Goal: Information Seeking & Learning: Check status

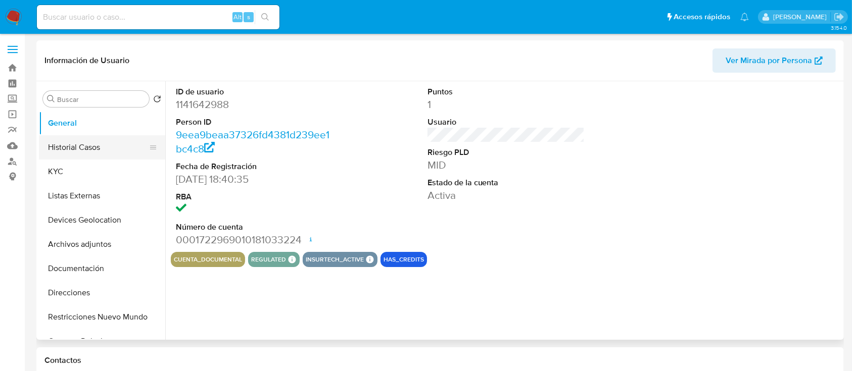
select select "10"
click at [124, 168] on button "KYC" at bounding box center [98, 172] width 118 height 24
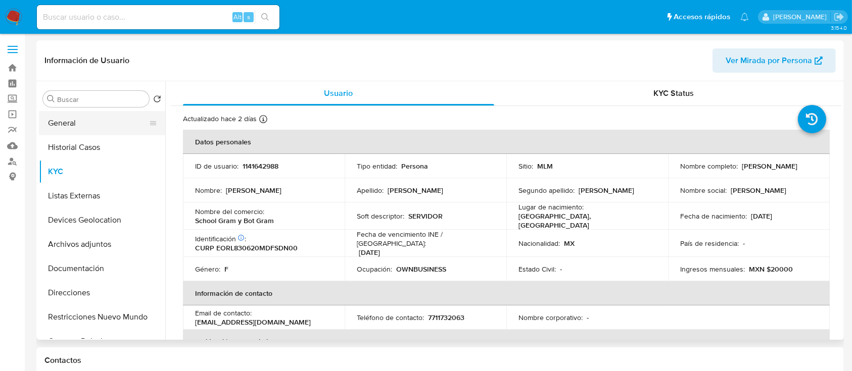
click at [96, 123] on button "General" at bounding box center [98, 123] width 118 height 24
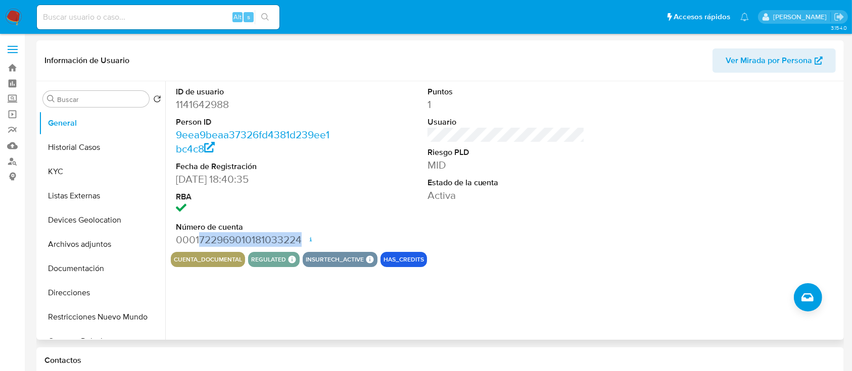
drag, startPoint x: 198, startPoint y: 239, endPoint x: 302, endPoint y: 241, distance: 103.6
click at [302, 241] on dd "0001722969010181033224 Fecha de apertura 07/03/2024 20:29 Estado ACTIVE" at bounding box center [255, 240] width 158 height 14
copy dd "722969010181033224"
click at [88, 170] on button "KYC" at bounding box center [98, 172] width 118 height 24
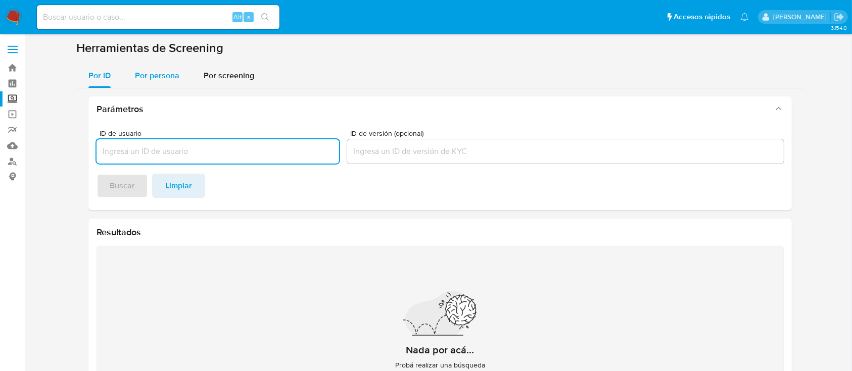
click at [158, 81] on span "Por persona" at bounding box center [157, 76] width 44 height 12
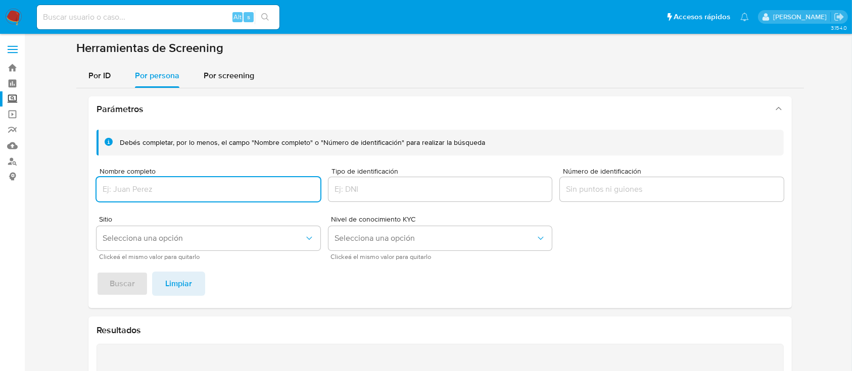
click at [158, 184] on input "Nombre completo" at bounding box center [209, 189] width 224 height 13
click at [230, 192] on input "LAURA PATRICIA SALAZAR CASTANEDA" at bounding box center [209, 189] width 224 height 13
type input "LAURA PATRICIA SALAZAR CASTAÑEDA"
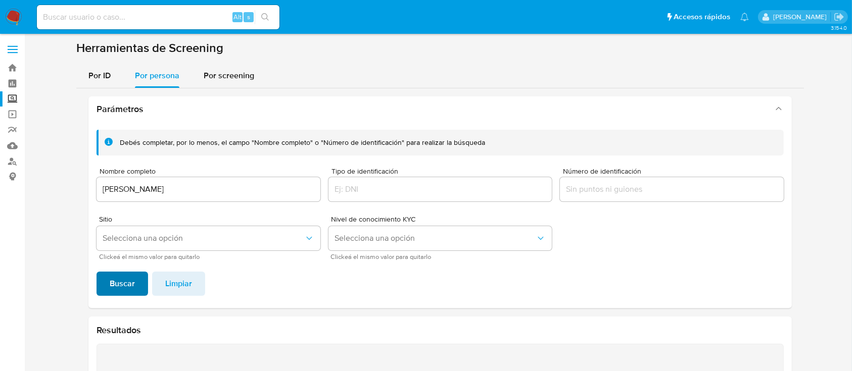
click at [117, 295] on span "Buscar" at bounding box center [122, 284] width 25 height 22
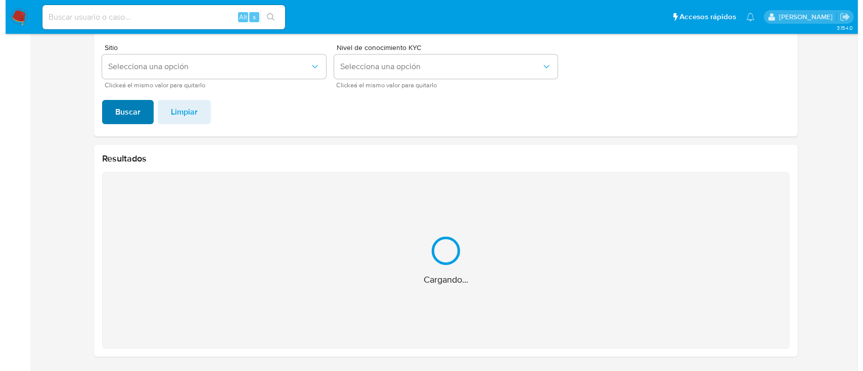
scroll to position [11, 0]
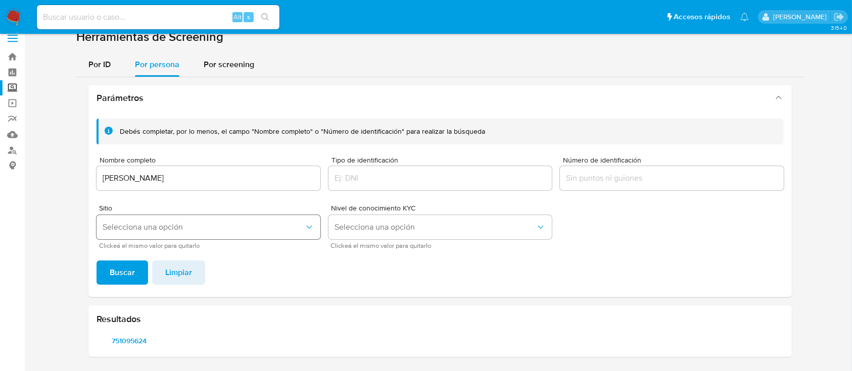
click at [180, 220] on button "Selecciona una opción" at bounding box center [209, 227] width 224 height 24
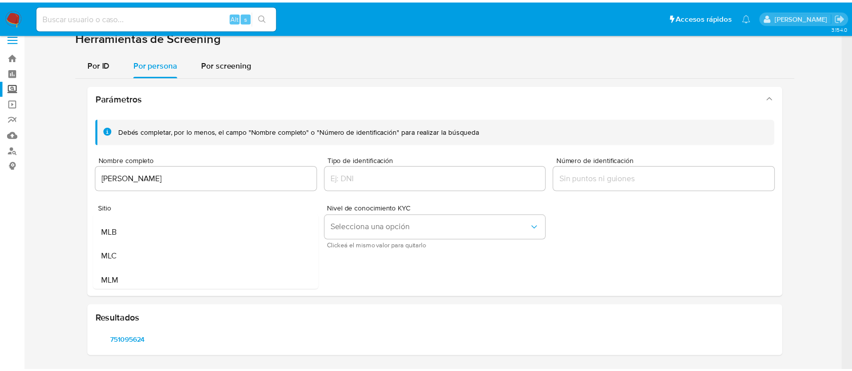
scroll to position [27, 0]
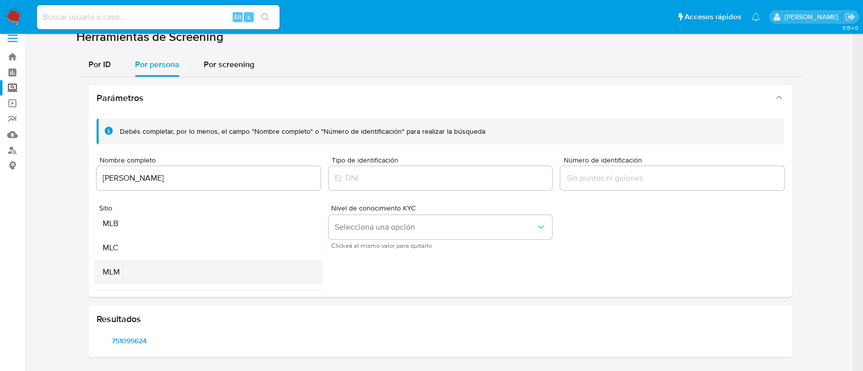
click at [234, 272] on div "MLM" at bounding box center [206, 272] width 206 height 24
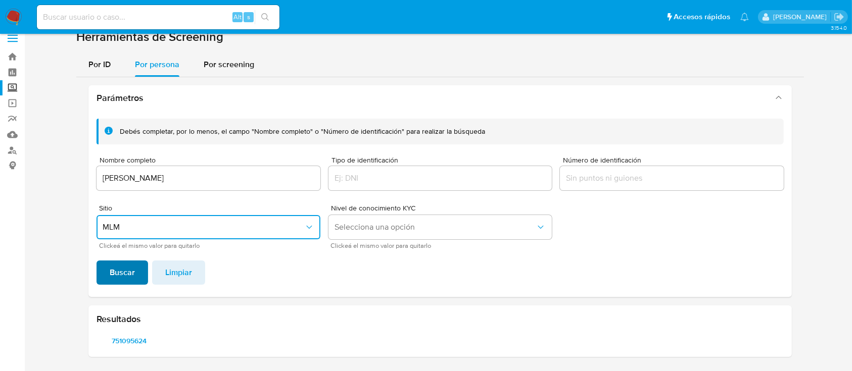
click at [116, 277] on span "Buscar" at bounding box center [122, 273] width 25 height 22
click at [143, 339] on span "751095624" at bounding box center [129, 341] width 51 height 14
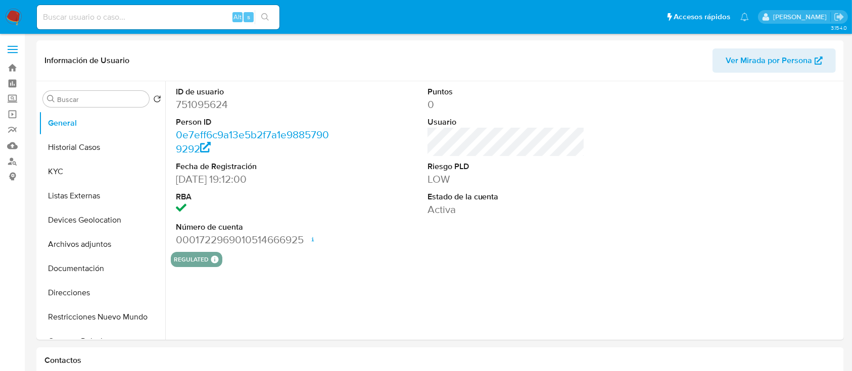
select select "10"
click at [86, 178] on button "KYC" at bounding box center [98, 172] width 118 height 24
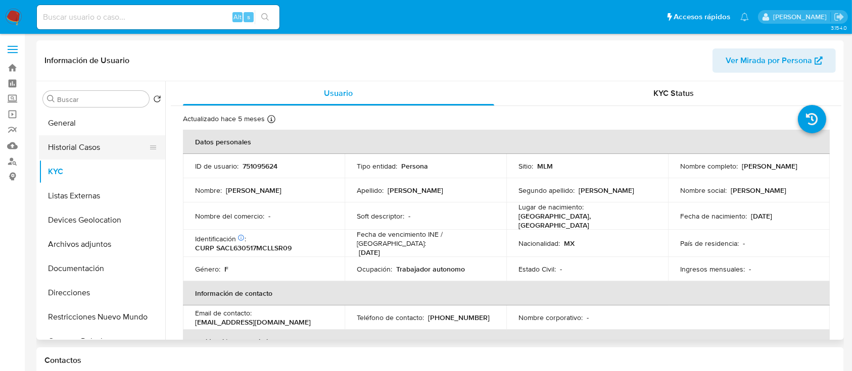
click at [92, 144] on button "Historial Casos" at bounding box center [98, 147] width 118 height 24
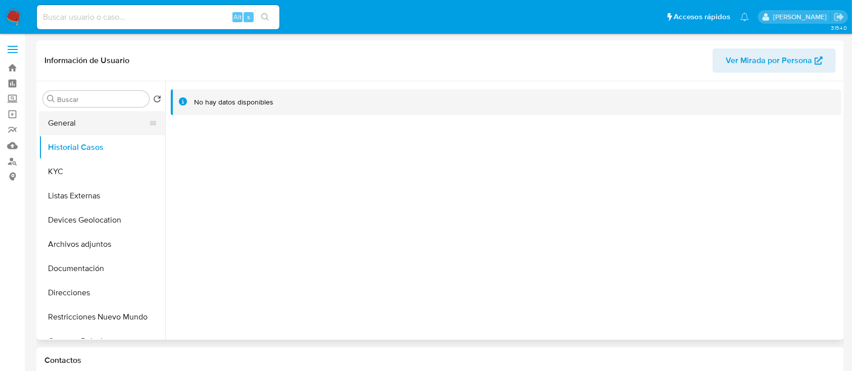
click at [66, 118] on button "General" at bounding box center [98, 123] width 118 height 24
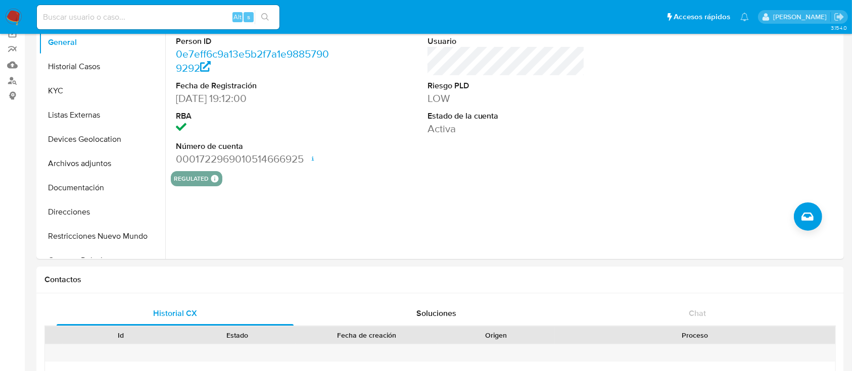
scroll to position [91, 0]
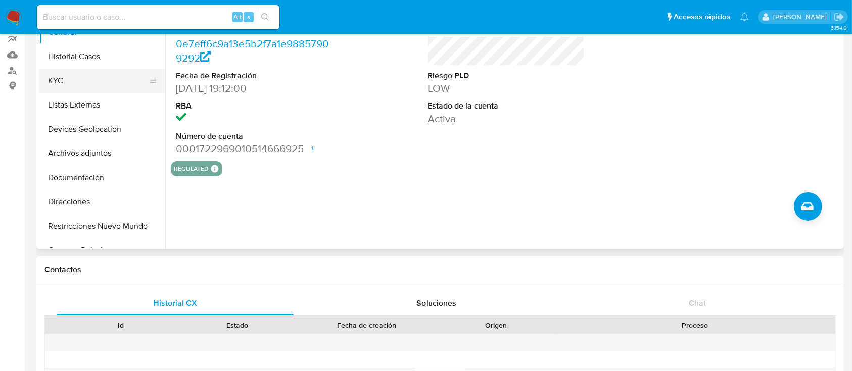
click at [85, 82] on button "KYC" at bounding box center [98, 81] width 118 height 24
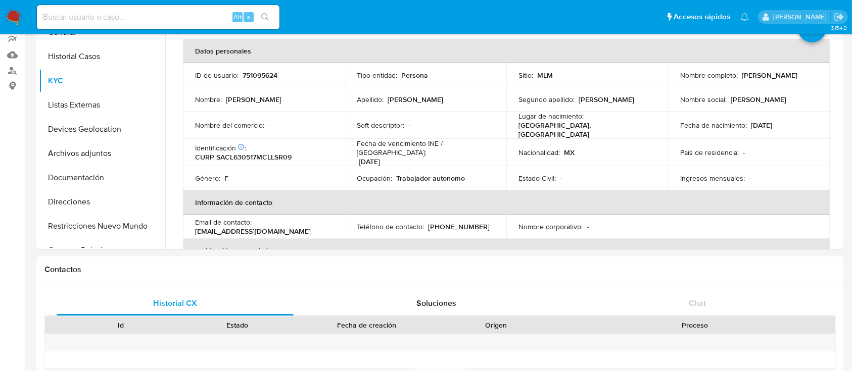
scroll to position [23, 0]
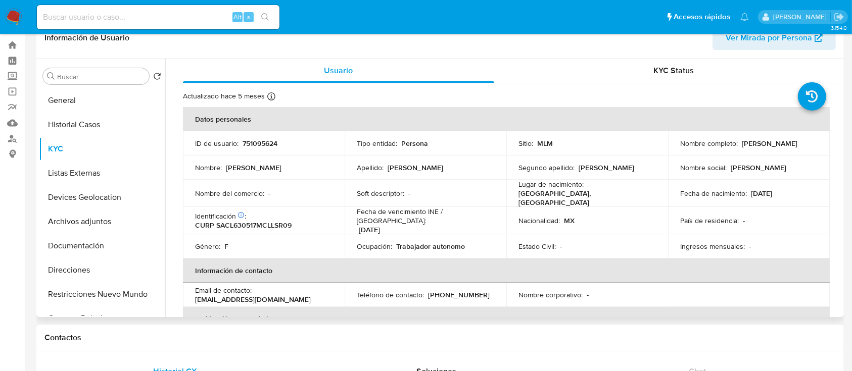
click at [273, 144] on p "751095624" at bounding box center [260, 143] width 35 height 9
copy p "751095624"
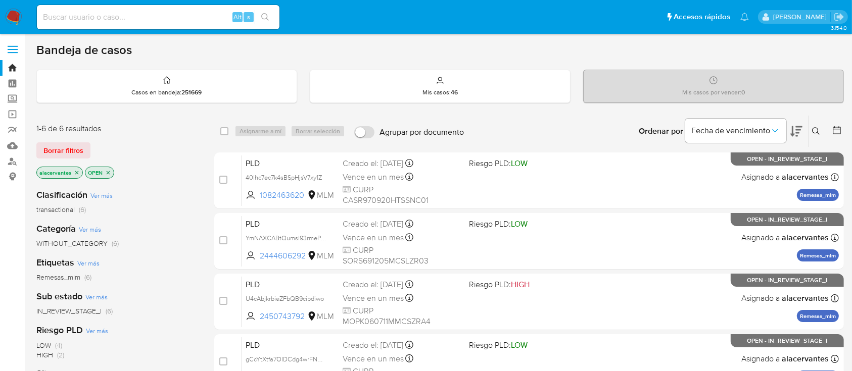
click at [73, 17] on input at bounding box center [158, 17] width 243 height 13
paste input "387123060"
type input "387123060"
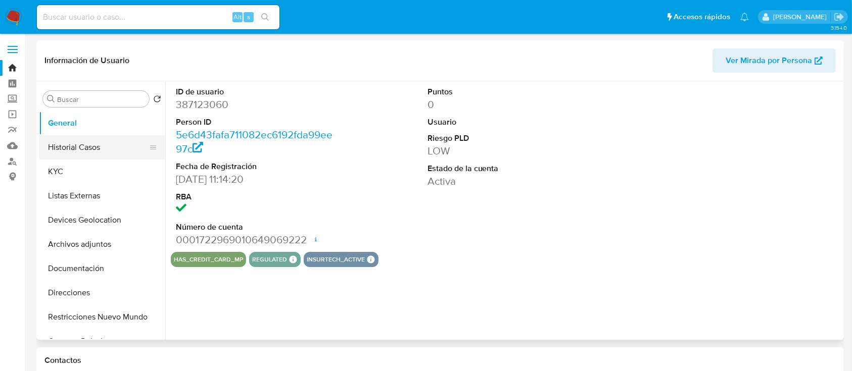
click at [70, 154] on button "Historial Casos" at bounding box center [98, 147] width 118 height 24
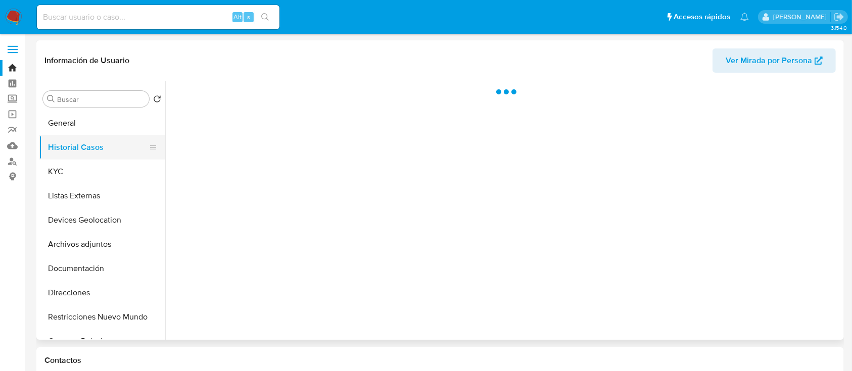
select select "10"
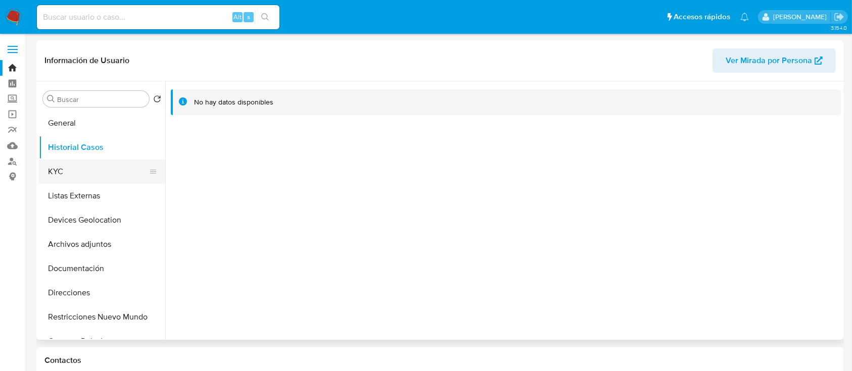
click at [59, 163] on button "KYC" at bounding box center [98, 172] width 118 height 24
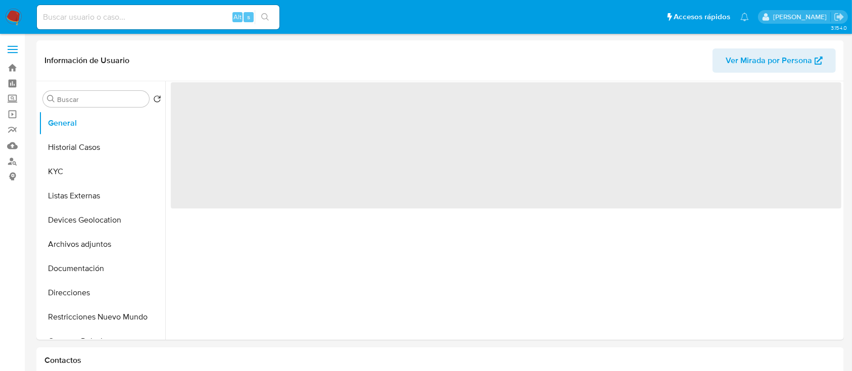
click at [157, 15] on input at bounding box center [158, 17] width 243 height 13
paste input "282457925"
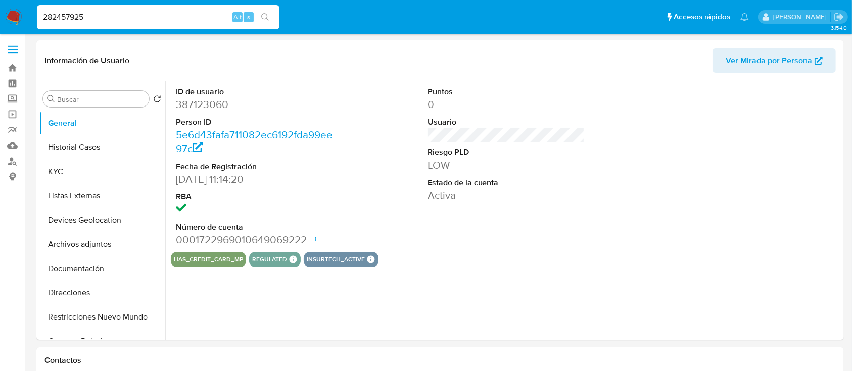
type input "282457925"
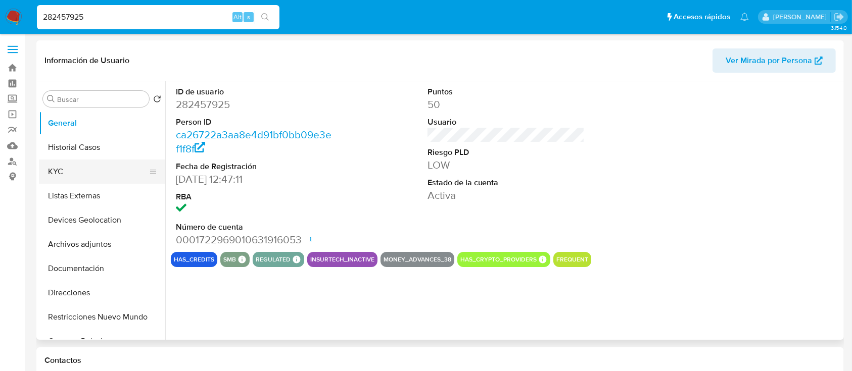
select select "10"
click at [77, 151] on button "Historial Casos" at bounding box center [98, 147] width 118 height 24
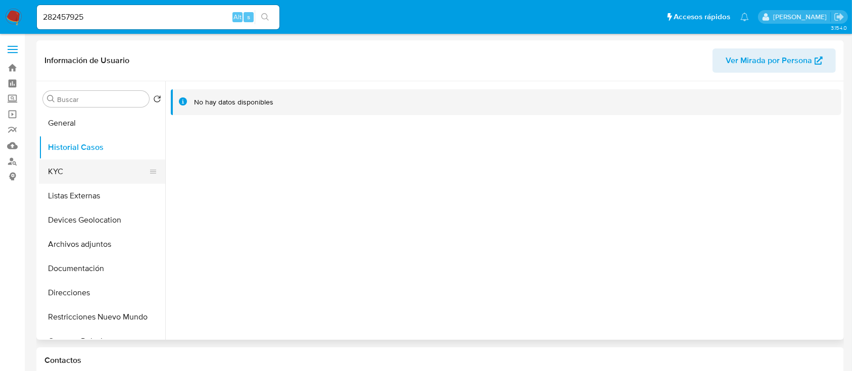
click at [77, 165] on button "KYC" at bounding box center [98, 172] width 118 height 24
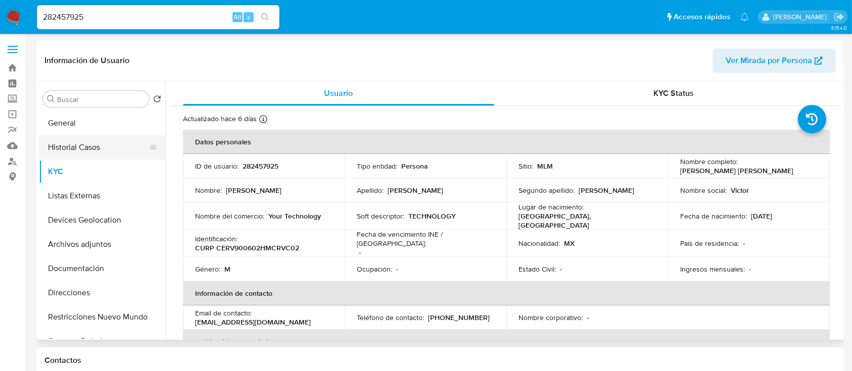
click at [64, 152] on button "Historial Casos" at bounding box center [98, 147] width 118 height 24
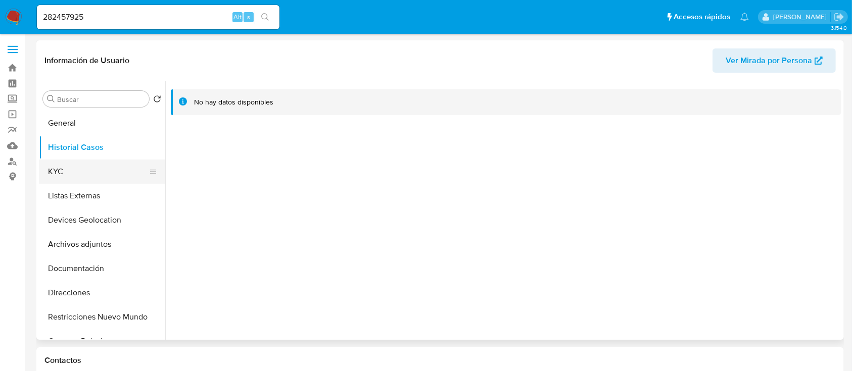
click at [63, 171] on button "KYC" at bounding box center [98, 172] width 118 height 24
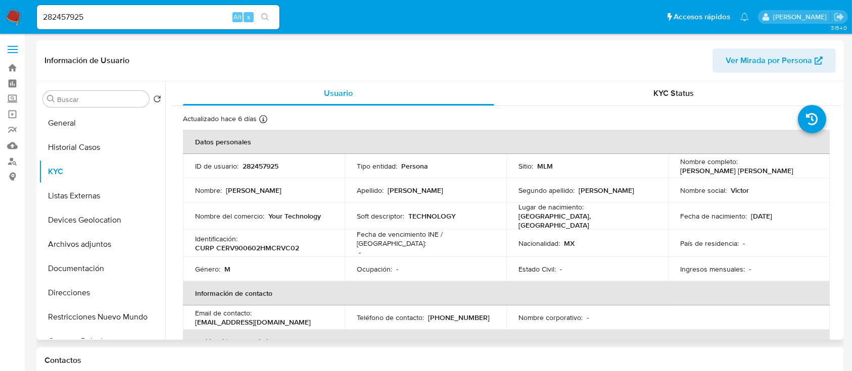
click at [633, 212] on p "MEXICO, MÉXICO" at bounding box center [585, 221] width 133 height 18
click at [65, 268] on button "Documentación" at bounding box center [98, 269] width 118 height 24
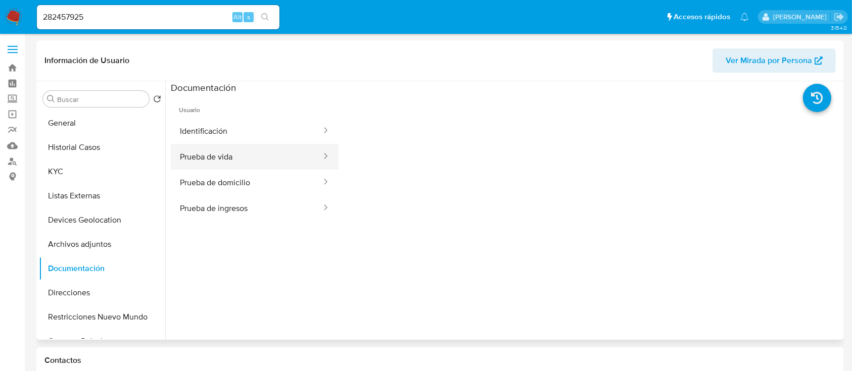
click at [219, 144] on button "Prueba de vida" at bounding box center [247, 157] width 152 height 26
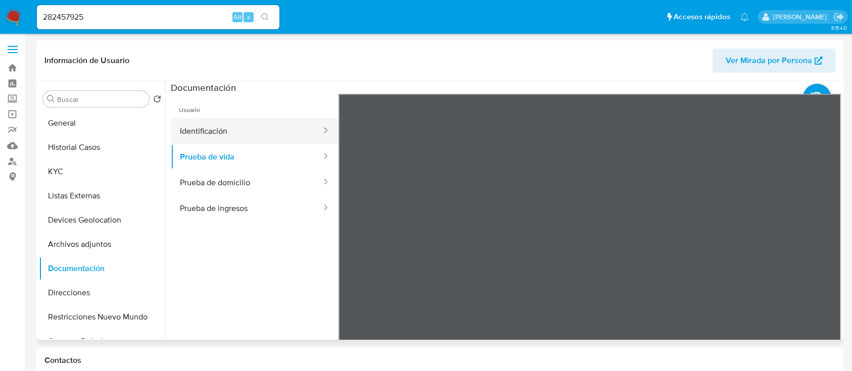
click at [209, 135] on button "Identificación" at bounding box center [247, 131] width 152 height 26
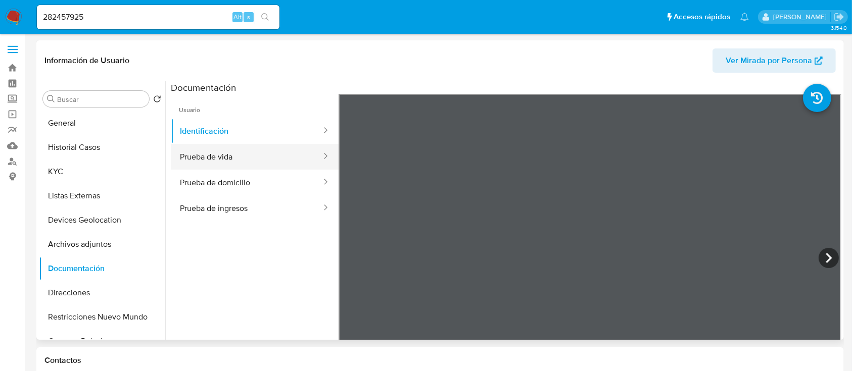
click at [274, 157] on button "Prueba de vida" at bounding box center [247, 157] width 152 height 26
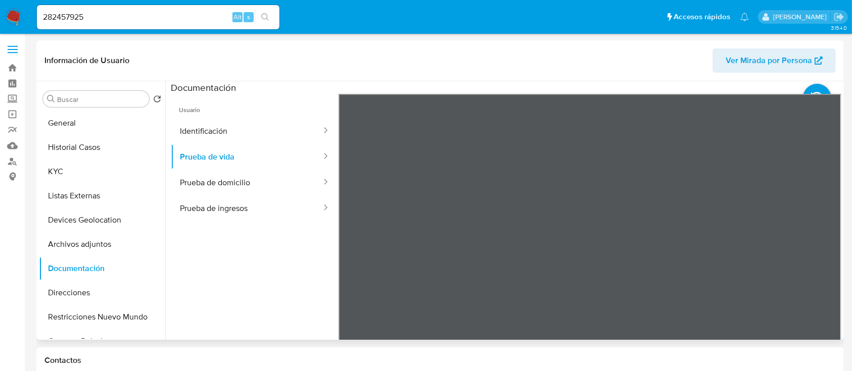
click at [216, 115] on span "Usuario" at bounding box center [255, 106] width 168 height 24
click at [213, 134] on button "Identificación" at bounding box center [247, 131] width 152 height 26
click at [20, 11] on img at bounding box center [13, 17] width 17 height 17
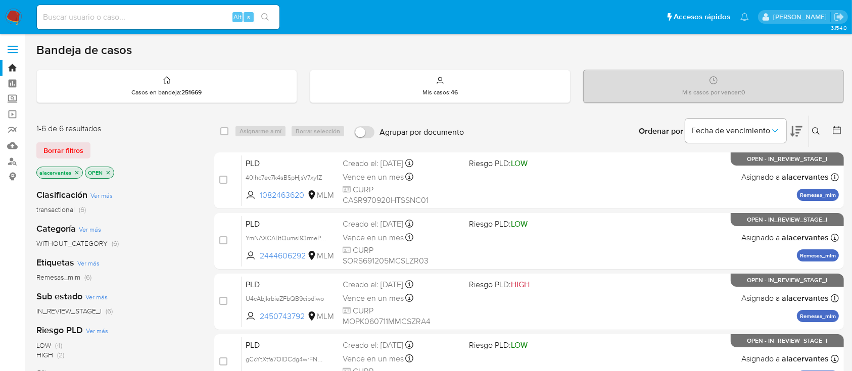
click at [76, 171] on icon "close-filter" at bounding box center [77, 173] width 6 height 6
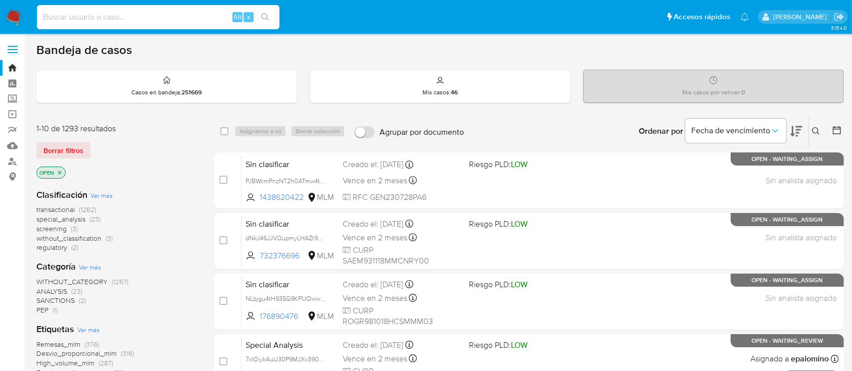
click at [194, 17] on input at bounding box center [158, 17] width 243 height 13
click at [819, 130] on icon at bounding box center [816, 131] width 8 height 8
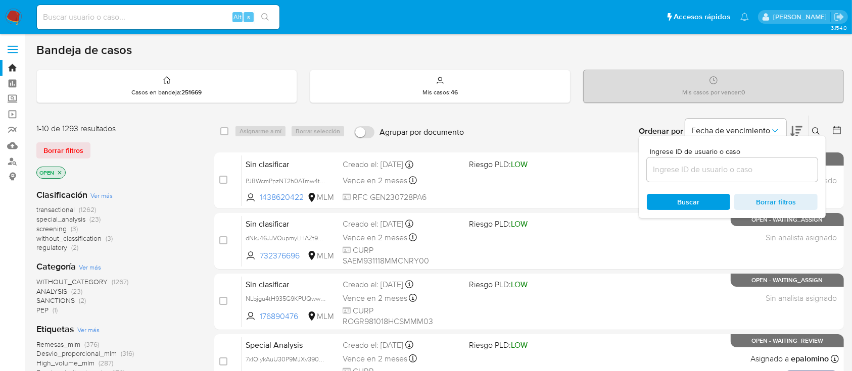
click at [739, 167] on input at bounding box center [732, 169] width 171 height 13
type input "2502005851"
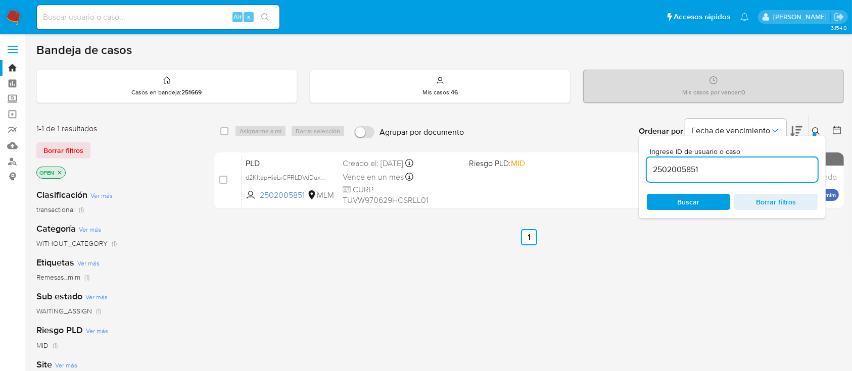
click at [814, 123] on div "Ingrese ID de usuario o caso 2502005851 Buscar Borrar filtros" at bounding box center [817, 131] width 17 height 31
click at [816, 128] on icon at bounding box center [816, 131] width 8 height 8
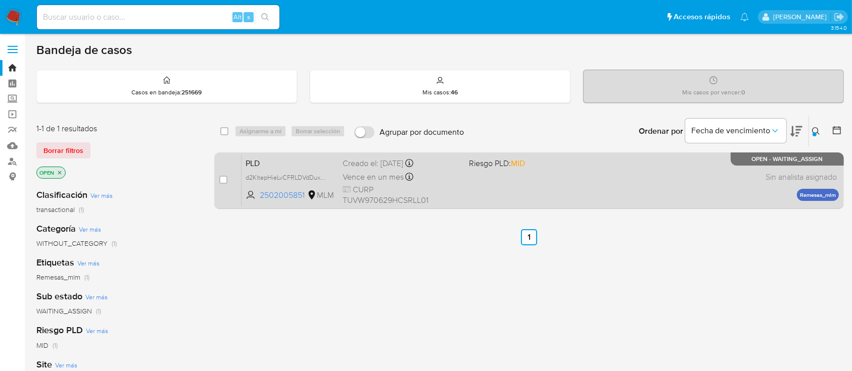
click at [229, 180] on div "case-item-checkbox No es posible asignar el caso" at bounding box center [230, 180] width 22 height 51
click at [221, 180] on input "checkbox" at bounding box center [223, 180] width 8 height 8
checkbox input "true"
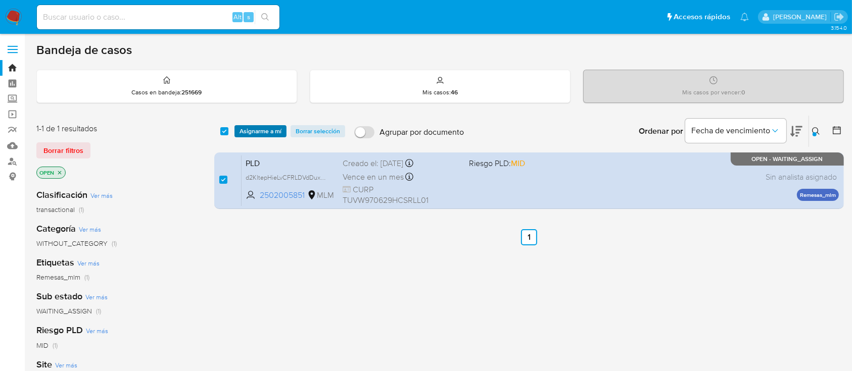
click at [265, 127] on span "Asignarme a mí" at bounding box center [261, 131] width 42 height 10
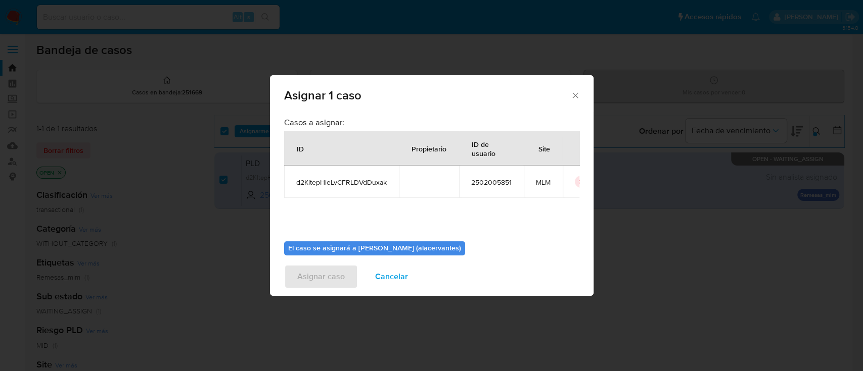
scroll to position [52, 0]
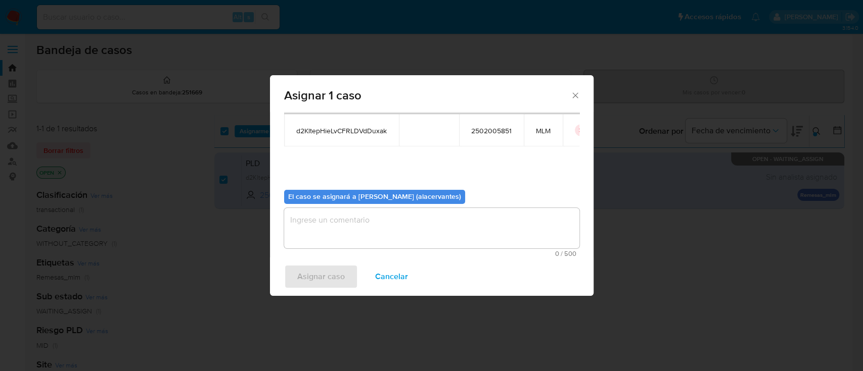
click at [480, 218] on textarea "assign-modal" at bounding box center [431, 228] width 295 height 40
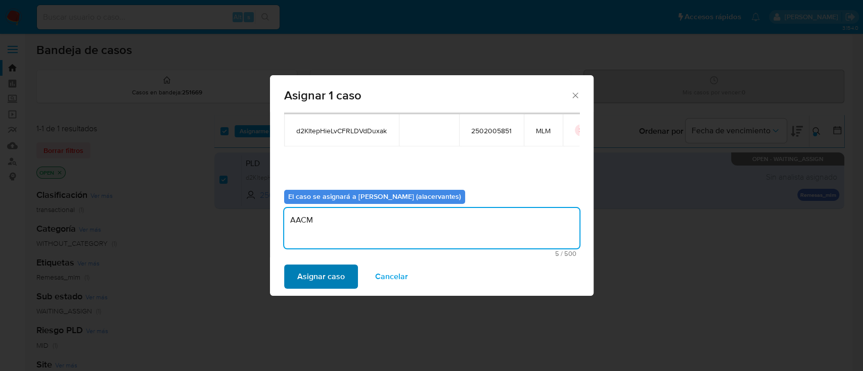
type textarea "AACM"
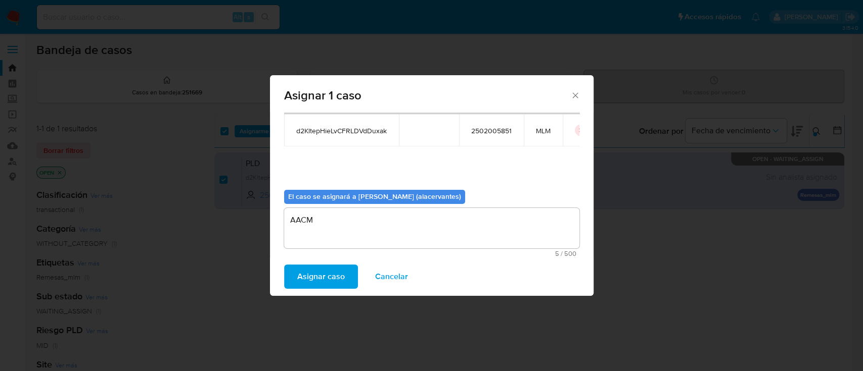
click at [327, 272] on span "Asignar caso" at bounding box center [321, 277] width 48 height 22
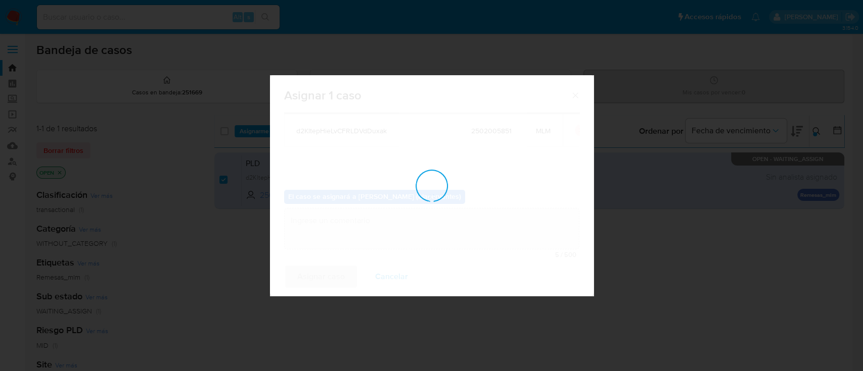
checkbox input "false"
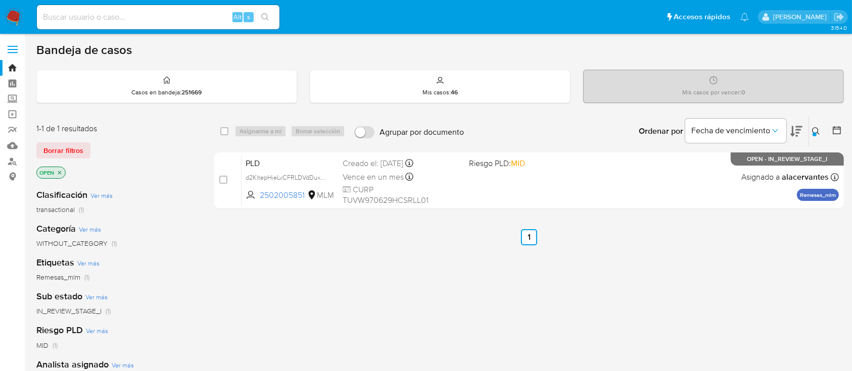
click at [813, 127] on icon at bounding box center [816, 131] width 8 height 8
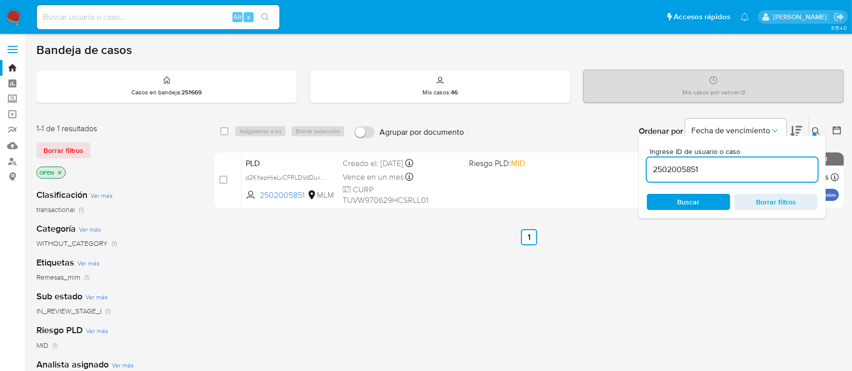
click at [691, 168] on input "2502005851" at bounding box center [732, 169] width 171 height 13
type input "1727754552"
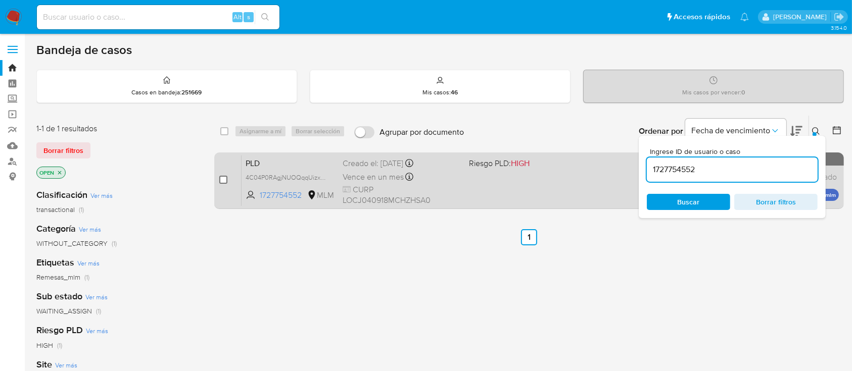
click at [226, 180] on input "checkbox" at bounding box center [223, 180] width 8 height 8
checkbox input "true"
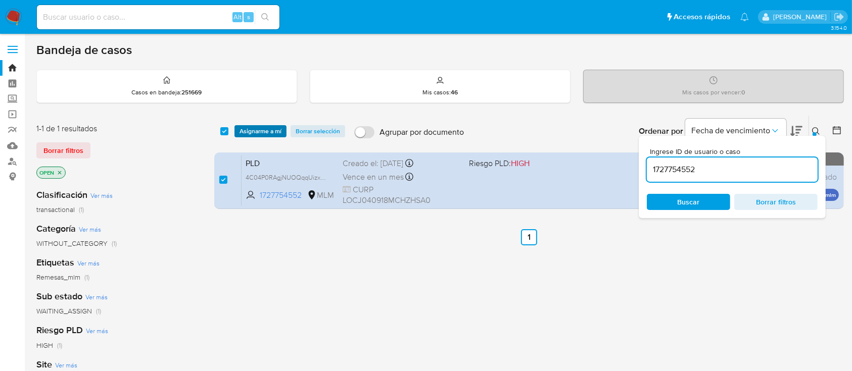
click at [264, 130] on span "Asignarme a mí" at bounding box center [261, 131] width 42 height 10
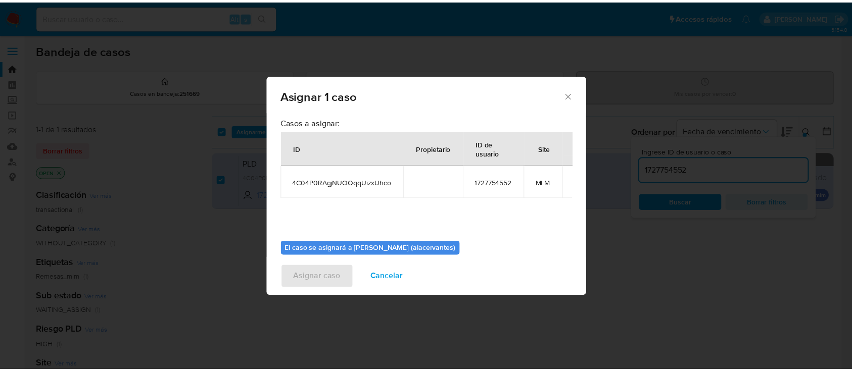
scroll to position [52, 0]
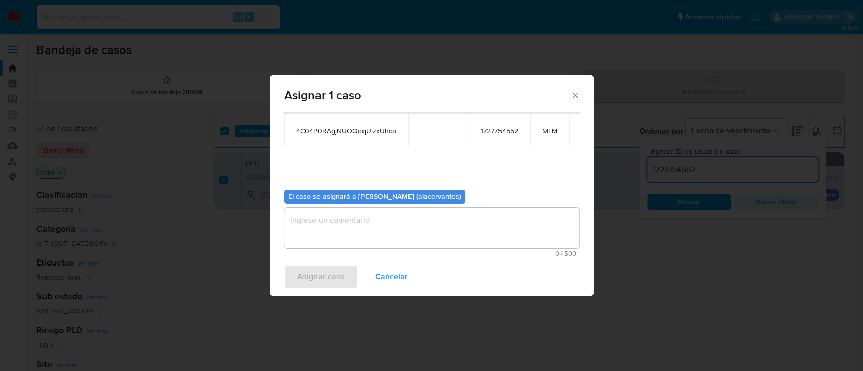
click at [410, 223] on textarea "assign-modal" at bounding box center [431, 228] width 295 height 40
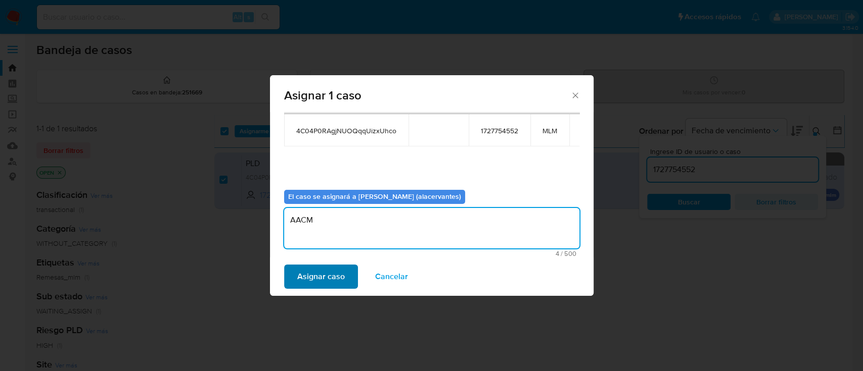
type textarea "AACM"
click at [328, 279] on span "Asignar caso" at bounding box center [321, 277] width 48 height 22
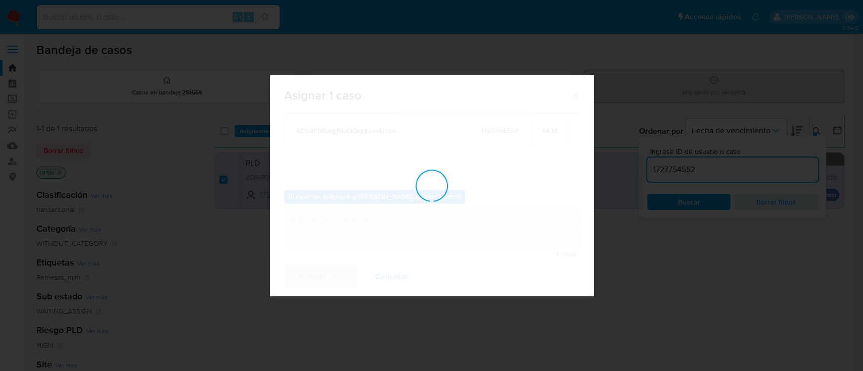
checkbox input "false"
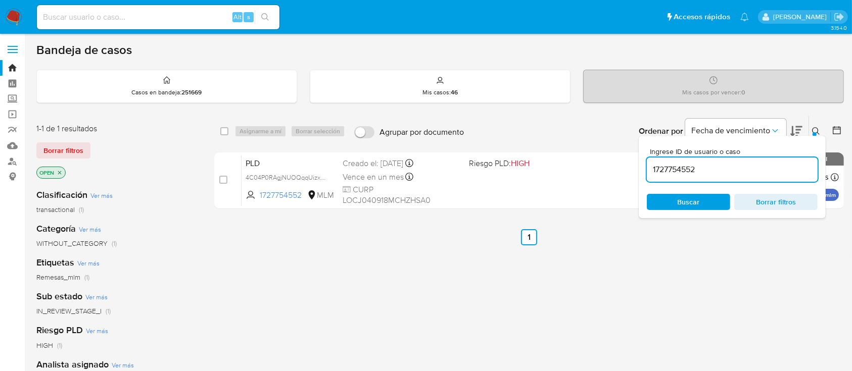
click at [662, 167] on input "1727754552" at bounding box center [732, 169] width 171 height 13
paste input "204292524"
type input "1204292524"
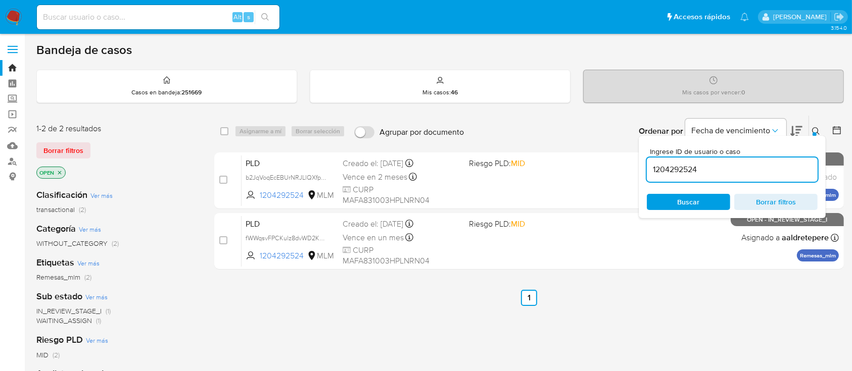
click at [681, 194] on span "Buscar" at bounding box center [689, 202] width 22 height 16
click at [767, 127] on span "Fecha de vencimiento" at bounding box center [730, 131] width 79 height 10
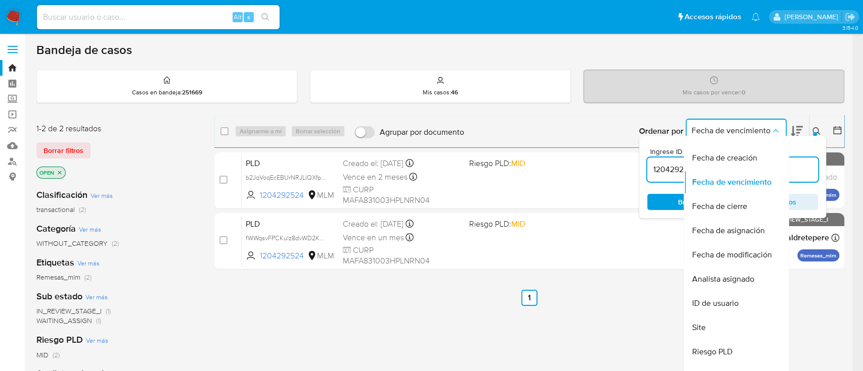
click at [772, 123] on button "Fecha de vencimiento" at bounding box center [735, 131] width 101 height 24
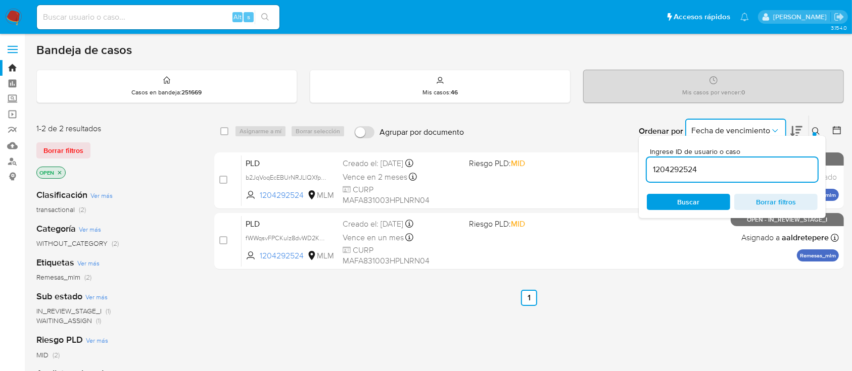
click at [812, 127] on button at bounding box center [817, 131] width 17 height 12
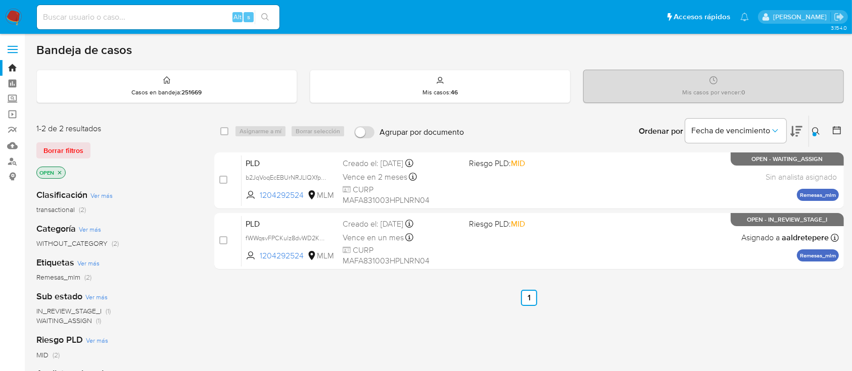
click at [163, 18] on input at bounding box center [158, 17] width 243 height 13
paste input "1204292524"
type input "1204292524"
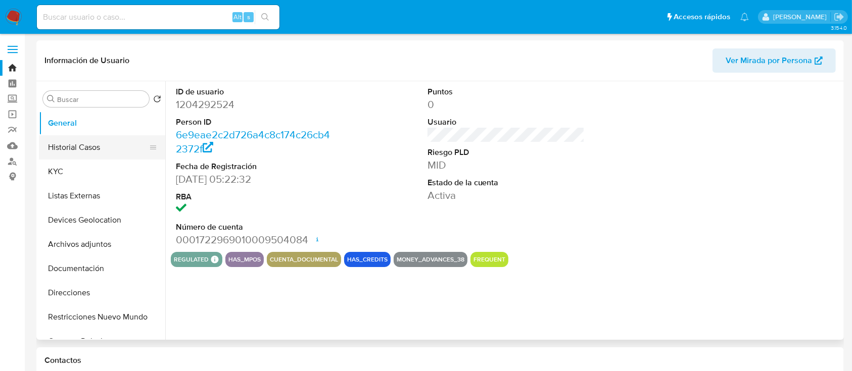
click at [108, 146] on button "Historial Casos" at bounding box center [98, 147] width 118 height 24
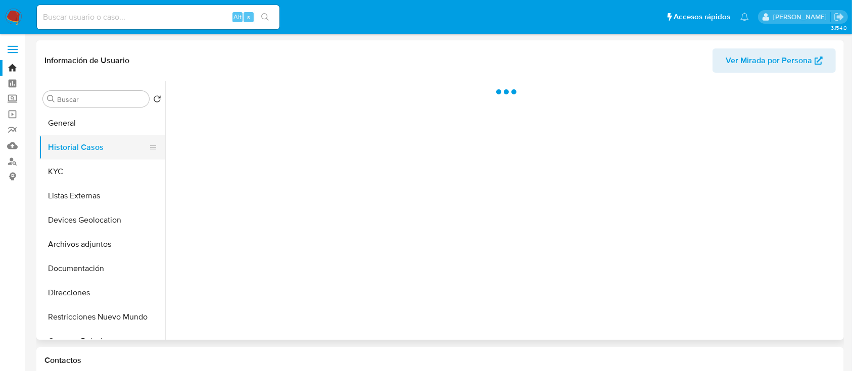
select select "10"
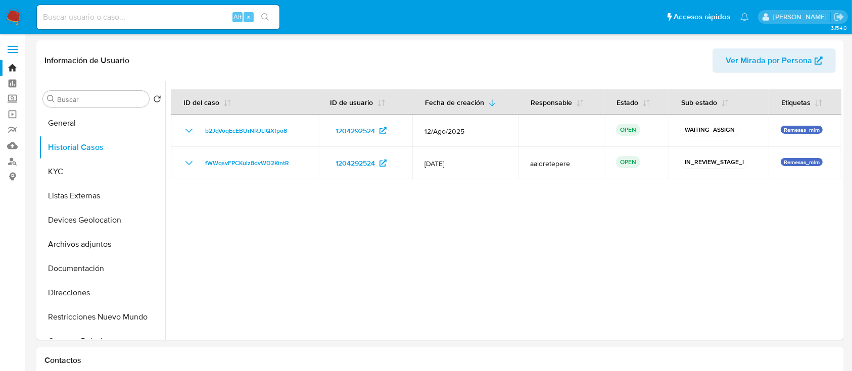
click at [16, 14] on img at bounding box center [13, 17] width 17 height 17
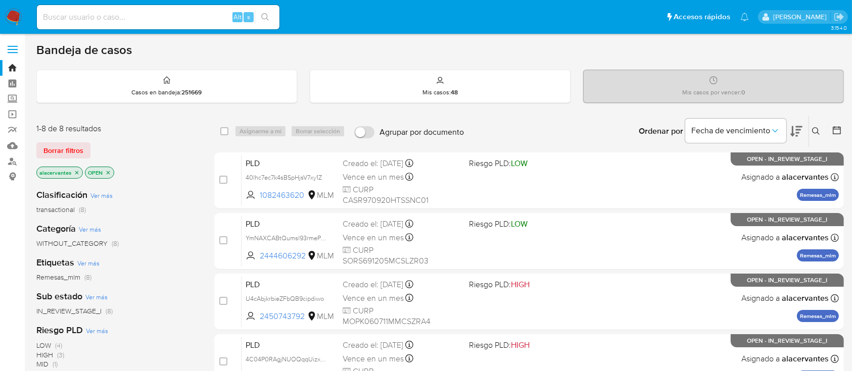
click at [815, 134] on icon at bounding box center [816, 131] width 8 height 8
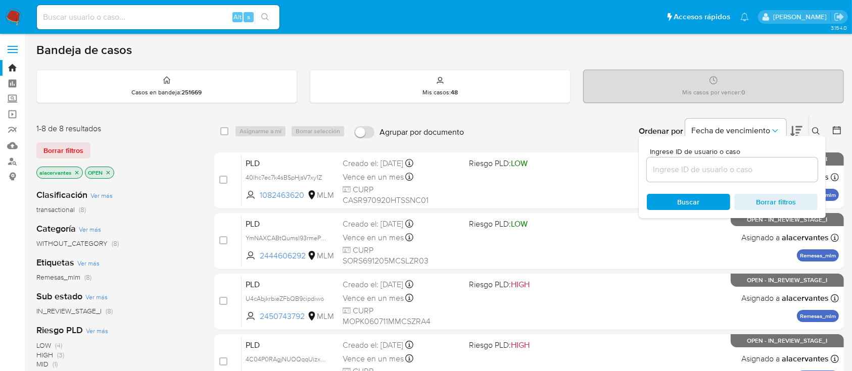
click at [678, 164] on input at bounding box center [732, 169] width 171 height 13
type input "63109841"
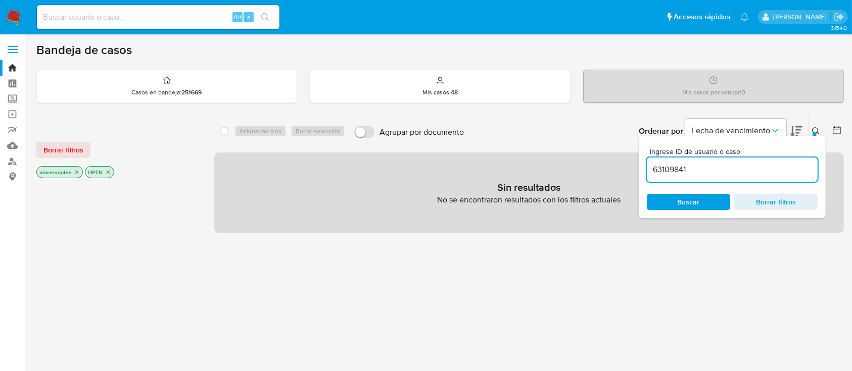
click at [78, 173] on icon "close-filter" at bounding box center [77, 172] width 6 height 6
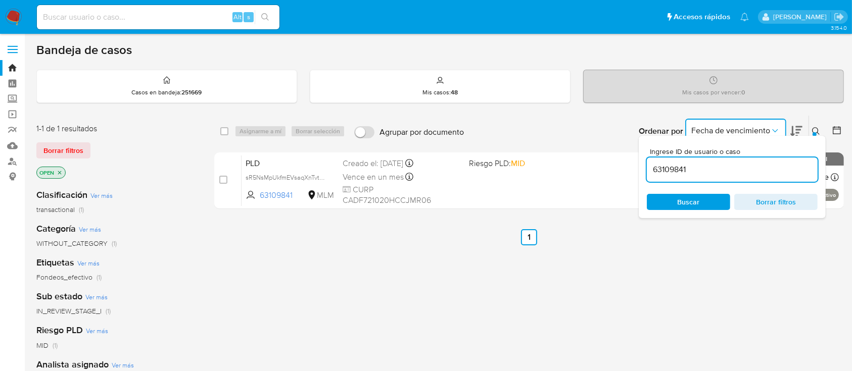
click at [731, 130] on span "Fecha de vencimiento" at bounding box center [730, 131] width 79 height 10
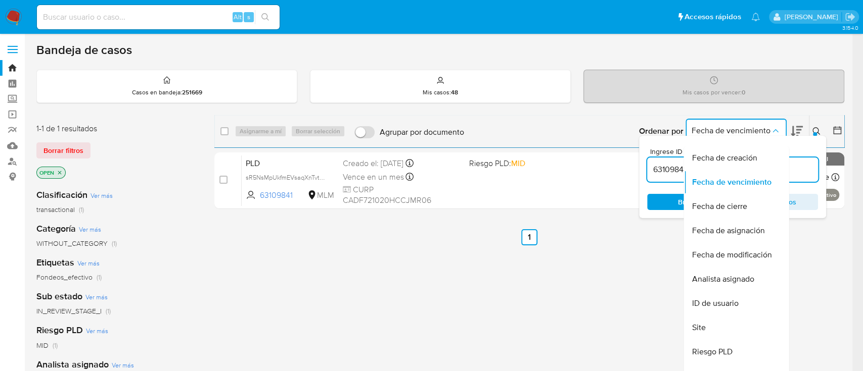
click at [731, 130] on span "Fecha de vencimiento" at bounding box center [730, 131] width 79 height 10
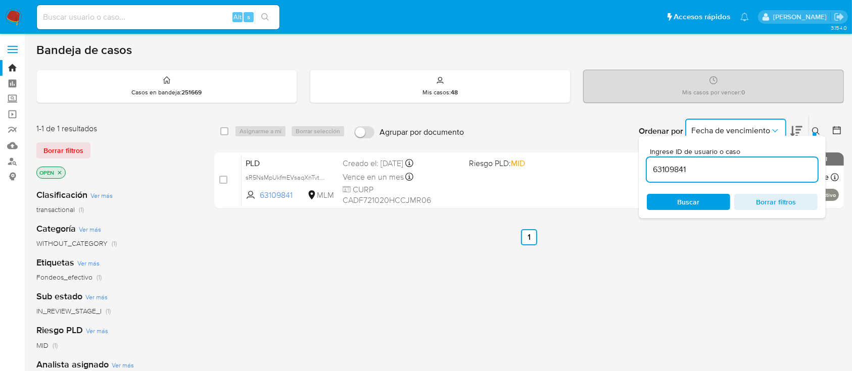
click at [812, 128] on button at bounding box center [817, 131] width 17 height 12
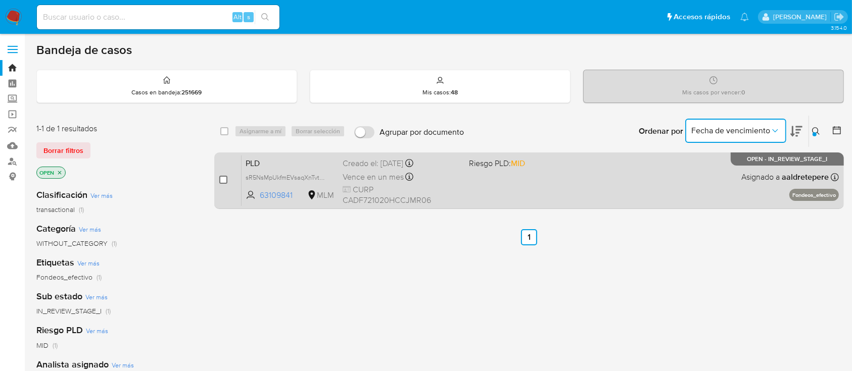
click at [219, 178] on input "checkbox" at bounding box center [223, 180] width 8 height 8
checkbox input "true"
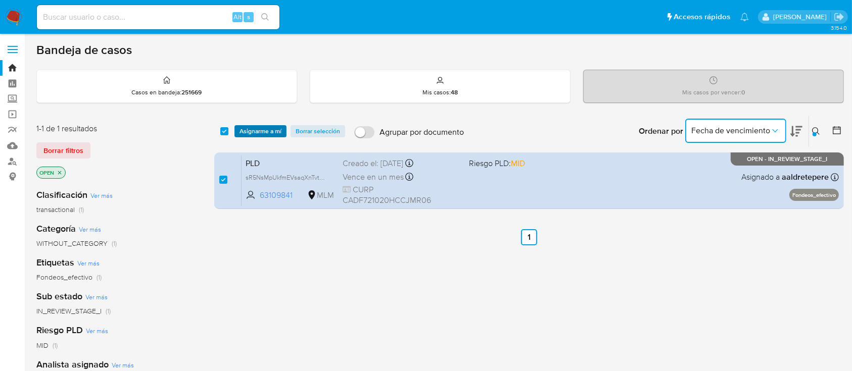
click at [254, 133] on span "Asignarme a mí" at bounding box center [261, 131] width 42 height 10
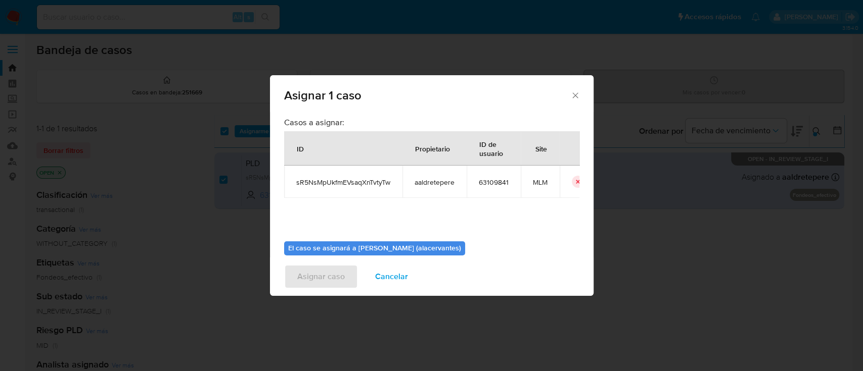
click at [375, 275] on span "Cancelar" at bounding box center [391, 277] width 33 height 22
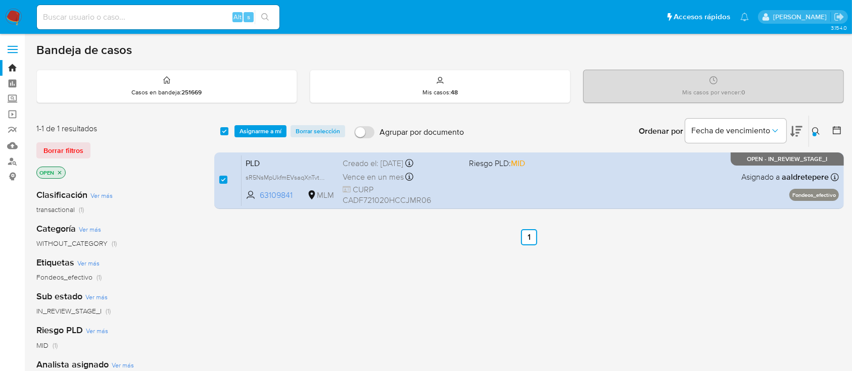
click at [15, 13] on img at bounding box center [13, 17] width 17 height 17
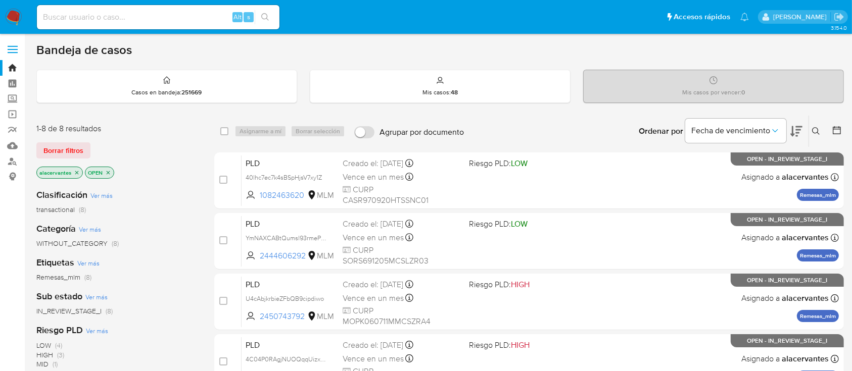
click at [819, 131] on icon at bounding box center [816, 131] width 8 height 8
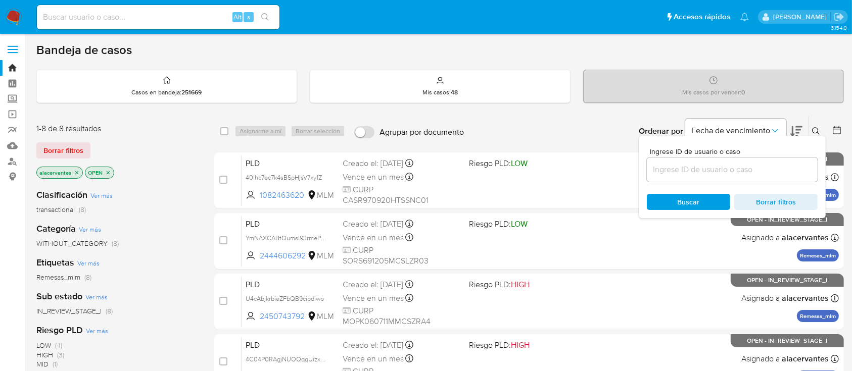
click at [691, 172] on input at bounding box center [732, 169] width 171 height 13
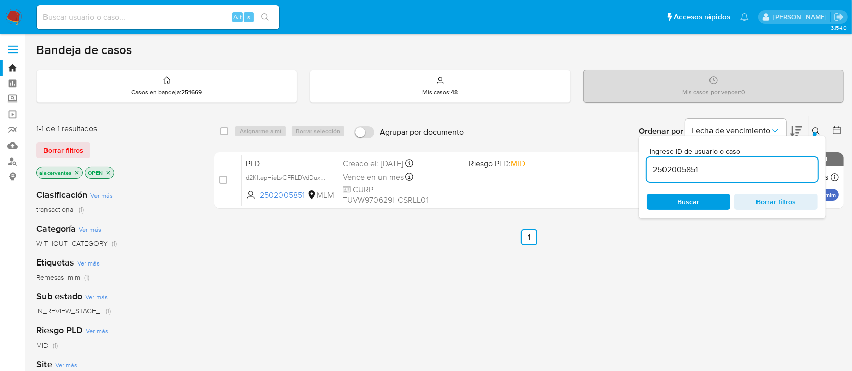
click at [718, 274] on div "select-all-cases-checkbox Asignarme a mí Borrar selección Agrupar por documento…" at bounding box center [529, 344] width 630 height 458
click at [813, 128] on icon at bounding box center [816, 131] width 8 height 8
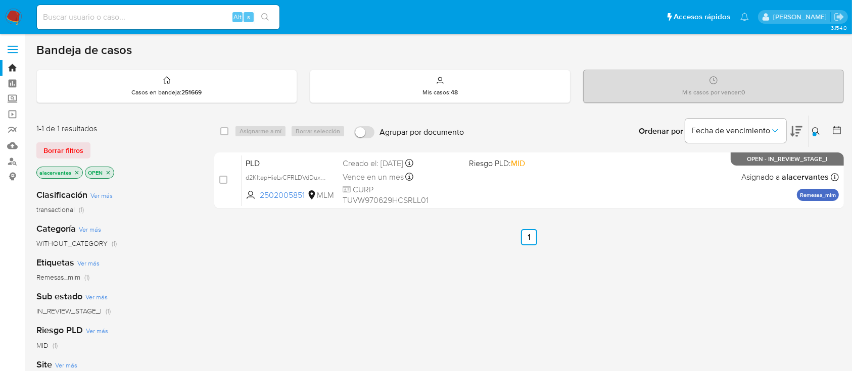
click at [819, 130] on icon at bounding box center [816, 131] width 8 height 8
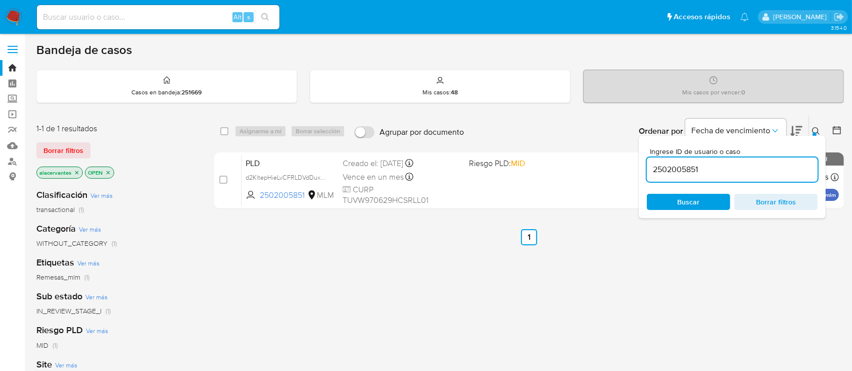
click at [712, 168] on input "2502005851" at bounding box center [732, 169] width 171 height 13
type input "1727754552"
click at [677, 246] on div "select-all-cases-checkbox Asignarme a mí Borrar selección Agrupar por documento…" at bounding box center [529, 344] width 630 height 458
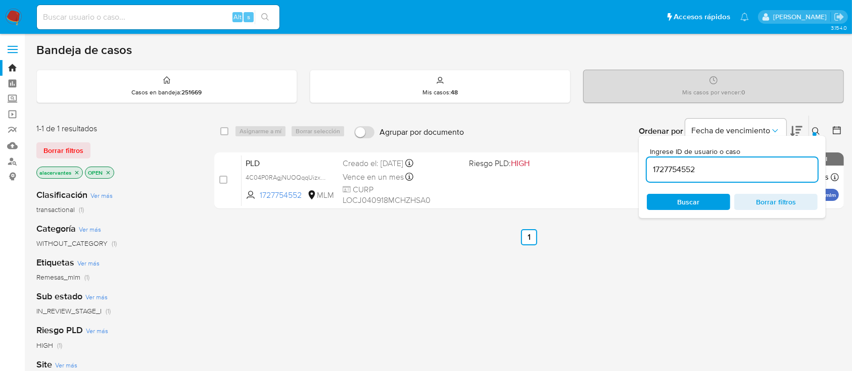
click at [816, 131] on icon at bounding box center [816, 131] width 8 height 8
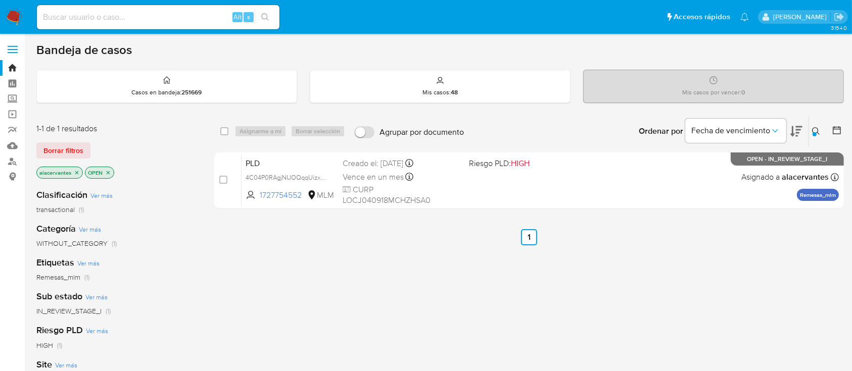
click at [14, 17] on img at bounding box center [13, 17] width 17 height 17
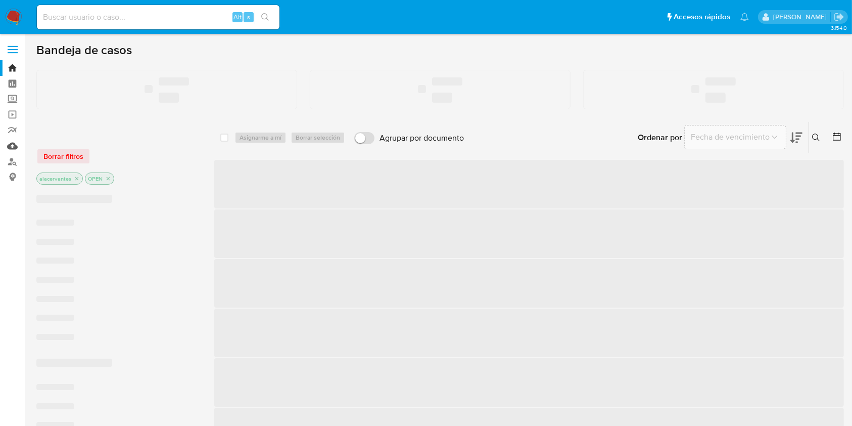
click at [11, 148] on link "Mulan" at bounding box center [60, 146] width 120 height 16
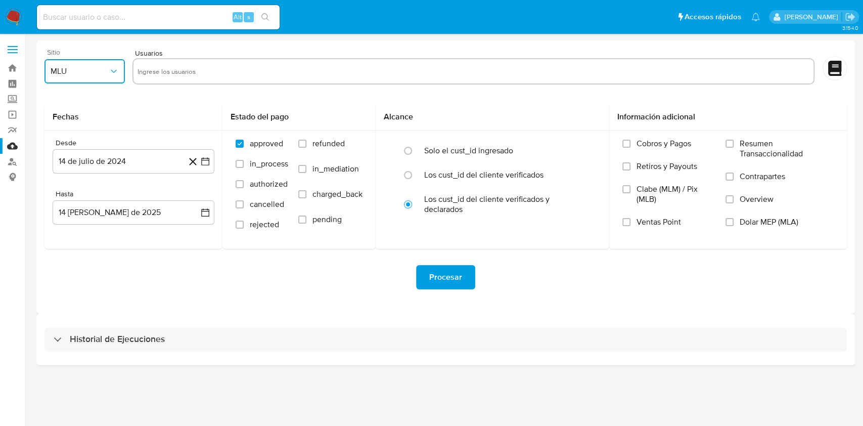
click at [118, 78] on button "MLU" at bounding box center [84, 71] width 80 height 24
click at [69, 224] on div "MLM" at bounding box center [82, 220] width 62 height 24
click at [182, 71] on input "text" at bounding box center [473, 71] width 672 height 16
click at [200, 161] on icon "button" at bounding box center [205, 161] width 10 height 10
click at [150, 200] on icon "Seleccionar mes y año" at bounding box center [154, 198] width 8 height 8
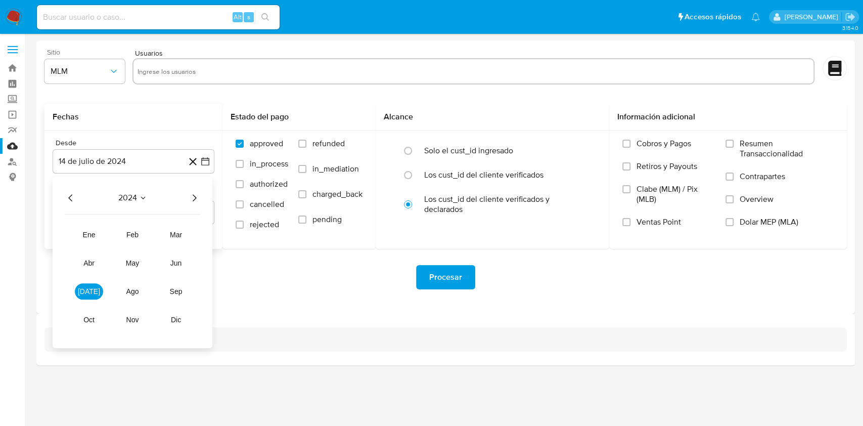
click at [190, 204] on div "2024 2024 ene feb mar abr may jun [DATE] ago sep oct nov dic" at bounding box center [133, 261] width 160 height 171
click at [196, 199] on icon "Año siguiente" at bounding box center [194, 198] width 12 height 12
click at [177, 226] on button "mar" at bounding box center [176, 234] width 28 height 16
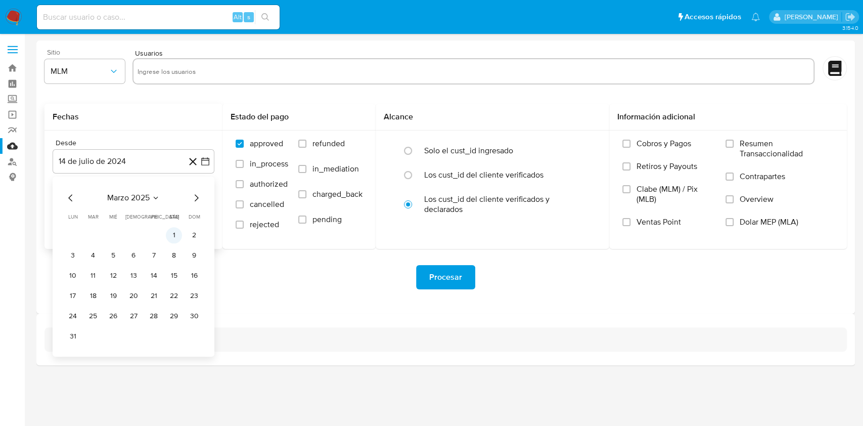
click at [169, 231] on button "1" at bounding box center [174, 235] width 16 height 16
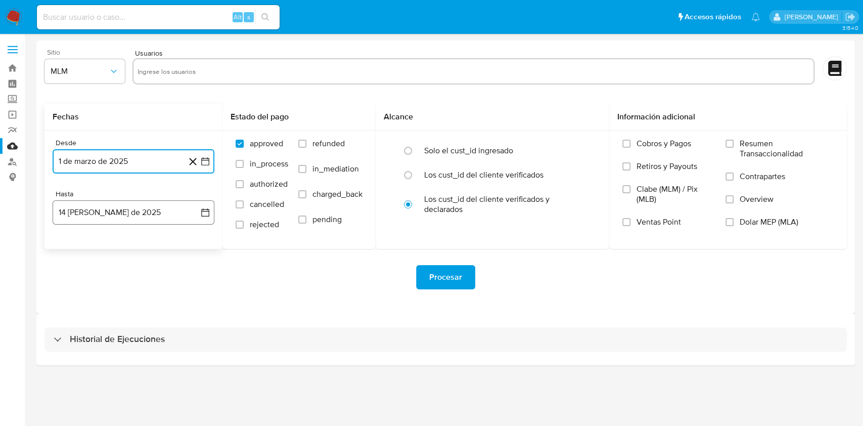
click at [200, 205] on button "14 [PERSON_NAME] de 2025" at bounding box center [134, 212] width 162 height 24
click at [111, 320] on button "13" at bounding box center [113, 326] width 16 height 16
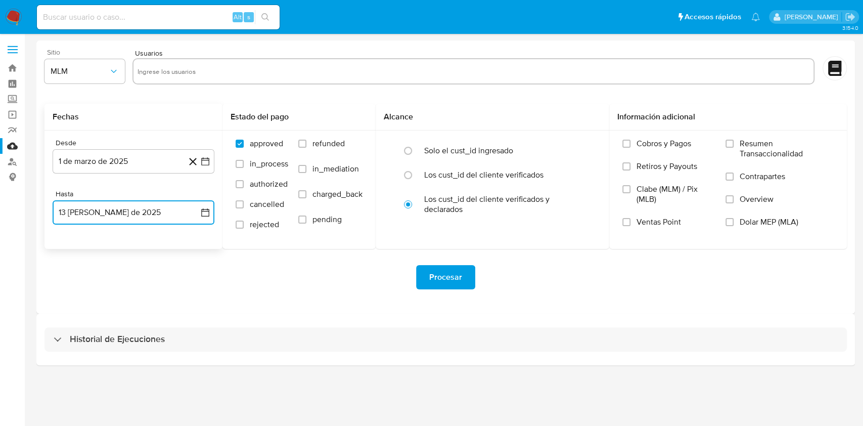
click at [160, 74] on input "text" at bounding box center [473, 71] width 672 height 16
type input "63109841"
click at [236, 68] on input "text" at bounding box center [502, 71] width 615 height 16
paste input "1727754552"
type input "1727754552"
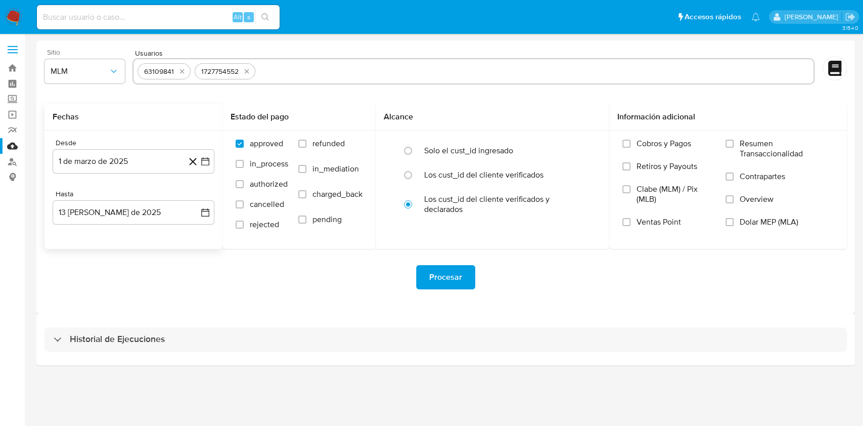
click at [279, 261] on div "Procesar" at bounding box center [445, 277] width 802 height 57
click at [728, 202] on input "Overview" at bounding box center [729, 199] width 8 height 8
click at [300, 72] on input "text" at bounding box center [534, 71] width 550 height 16
paste input "2502005851"
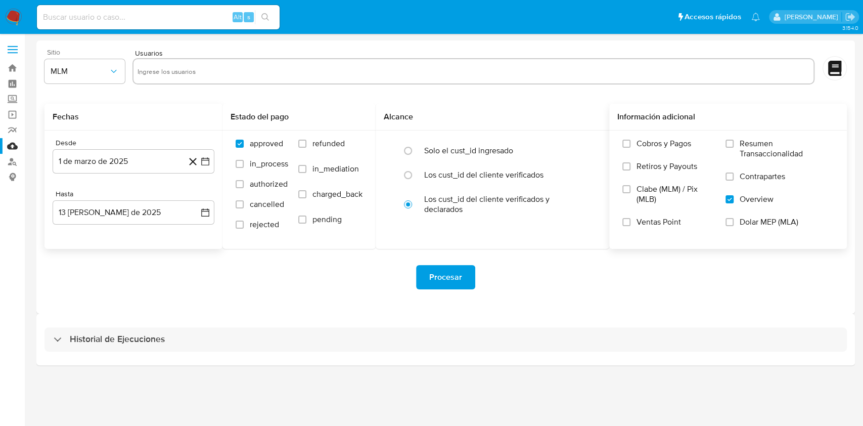
type input "2502005851"
click at [262, 64] on input "text" at bounding box center [507, 71] width 604 height 16
paste input "1727754552"
type input "1727754552"
click at [461, 273] on button "Procesar" at bounding box center [445, 277] width 59 height 24
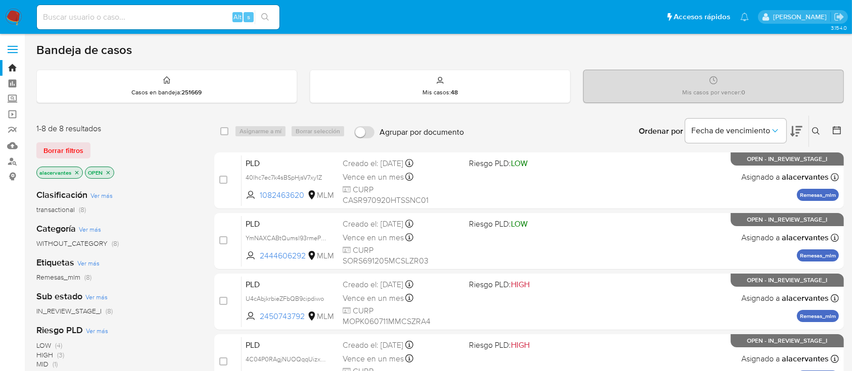
click at [176, 18] on input at bounding box center [158, 17] width 243 height 13
paste input "1082463620"
type input "1082463620"
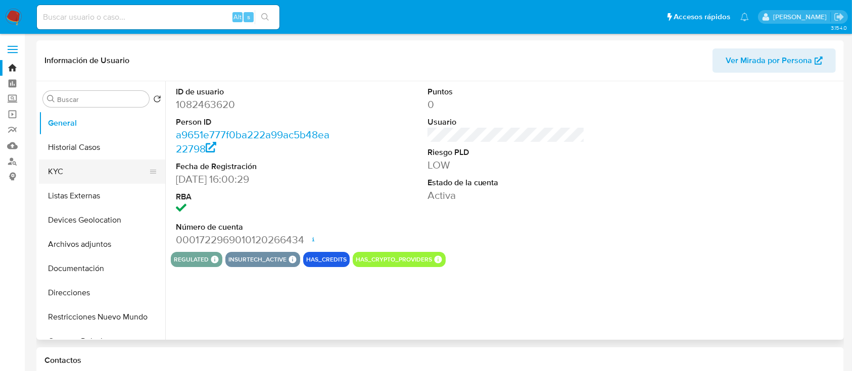
click at [94, 168] on button "KYC" at bounding box center [98, 172] width 118 height 24
select select "10"
click at [62, 152] on button "Historial Casos" at bounding box center [98, 147] width 118 height 24
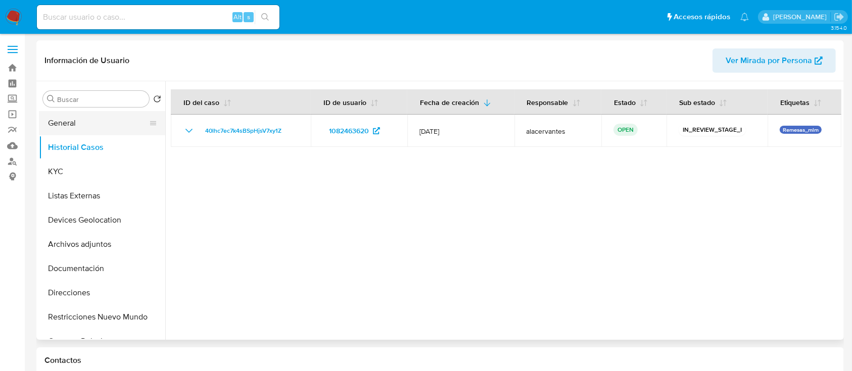
click at [81, 131] on button "General" at bounding box center [98, 123] width 118 height 24
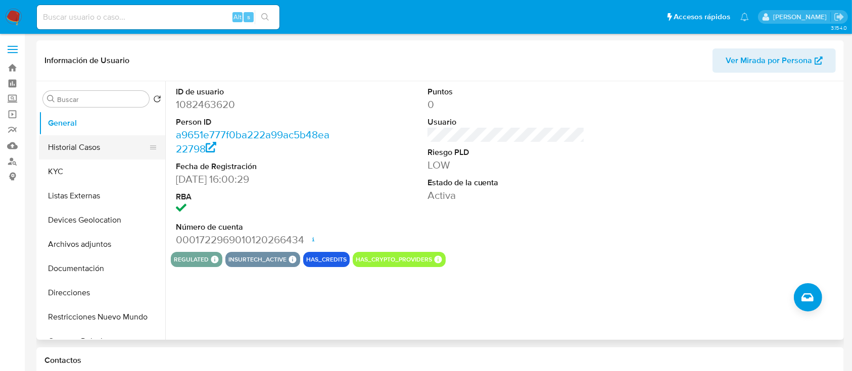
click at [102, 156] on button "Historial Casos" at bounding box center [98, 147] width 118 height 24
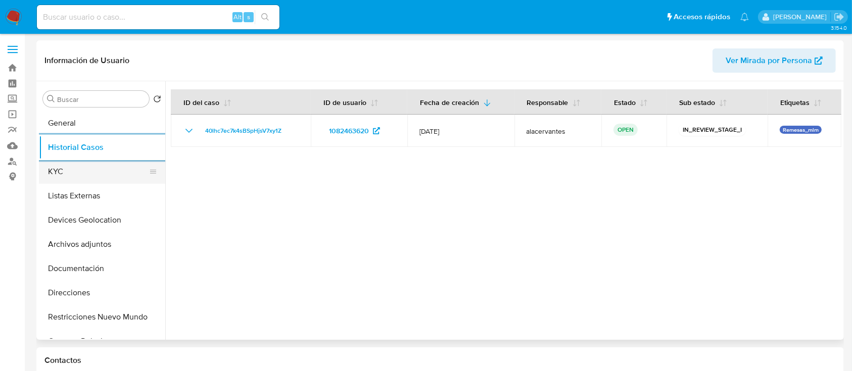
click at [80, 173] on button "KYC" at bounding box center [98, 172] width 118 height 24
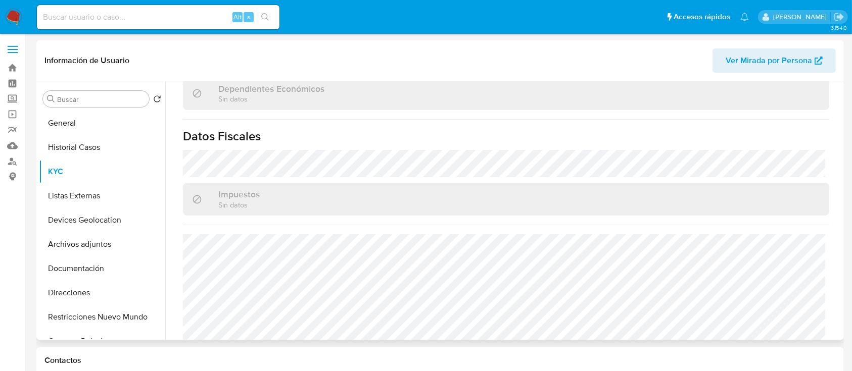
scroll to position [635, 0]
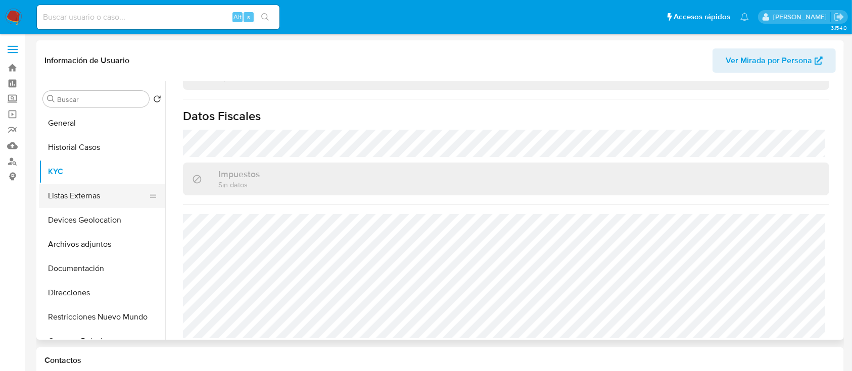
click at [93, 195] on button "Listas Externas" at bounding box center [98, 196] width 118 height 24
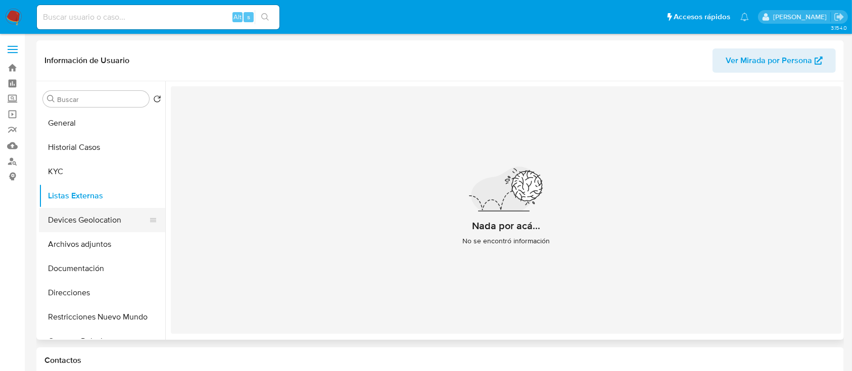
click at [67, 224] on button "Devices Geolocation" at bounding box center [98, 220] width 118 height 24
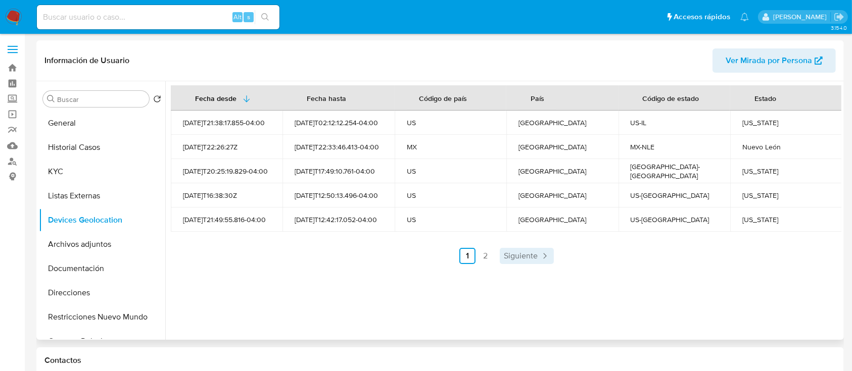
click at [523, 257] on span "Siguiente" at bounding box center [521, 256] width 34 height 8
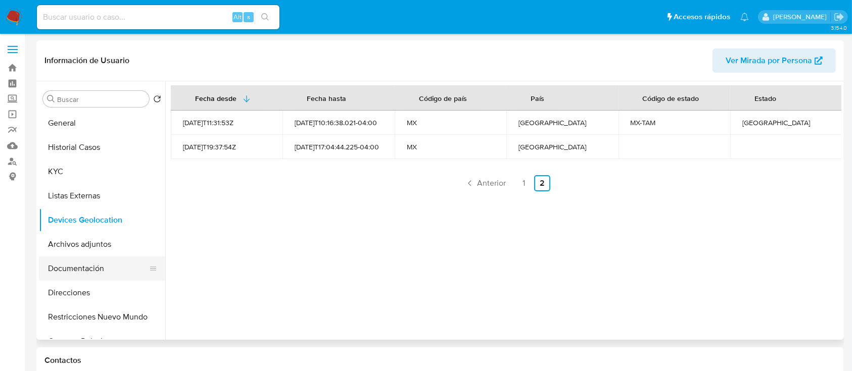
click at [85, 266] on button "Documentación" at bounding box center [98, 269] width 118 height 24
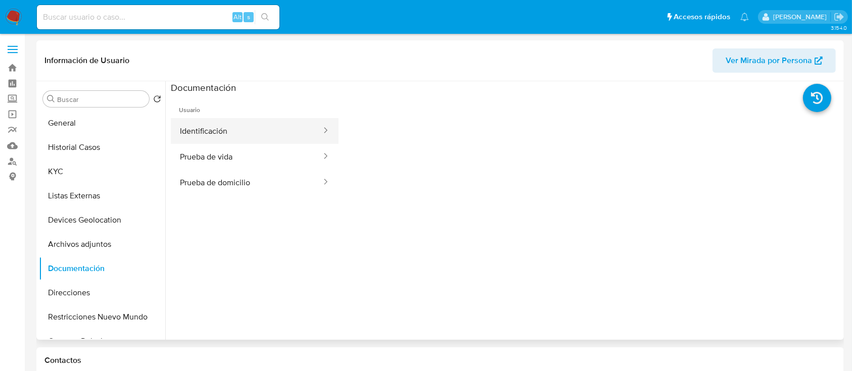
click at [233, 126] on button "Identificación" at bounding box center [247, 131] width 152 height 26
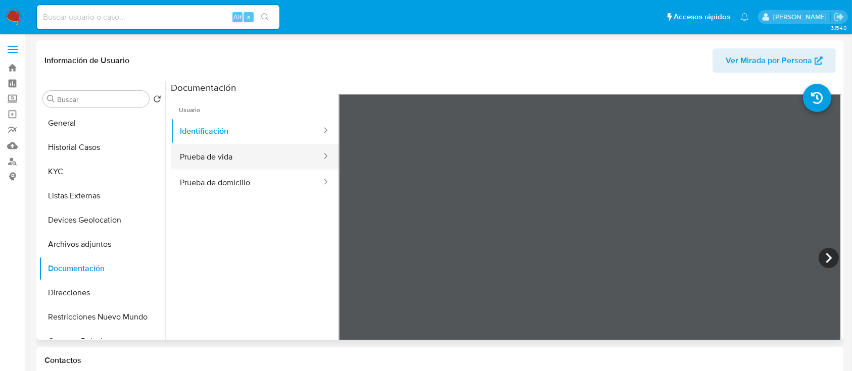
click at [267, 148] on button "Prueba de vida" at bounding box center [247, 157] width 152 height 26
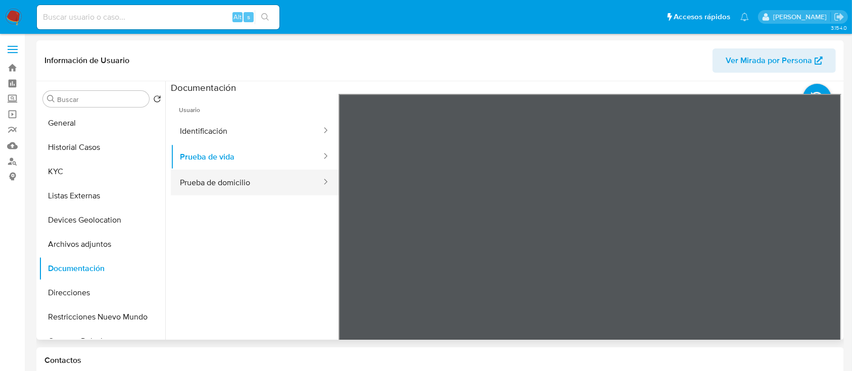
click at [253, 190] on button "Prueba de domicilio" at bounding box center [247, 183] width 152 height 26
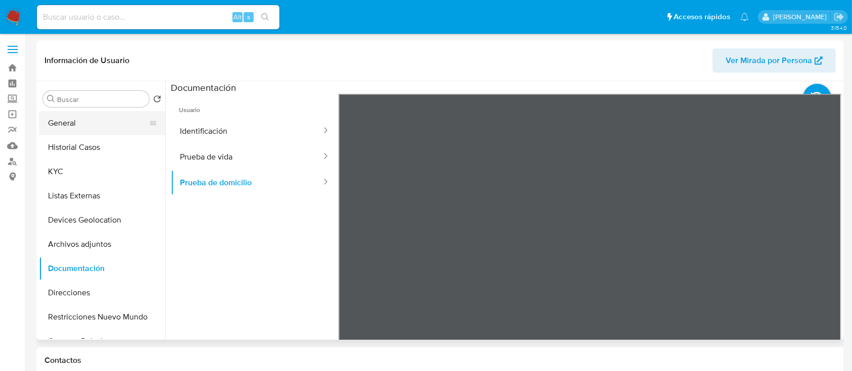
click at [80, 128] on button "General" at bounding box center [98, 123] width 118 height 24
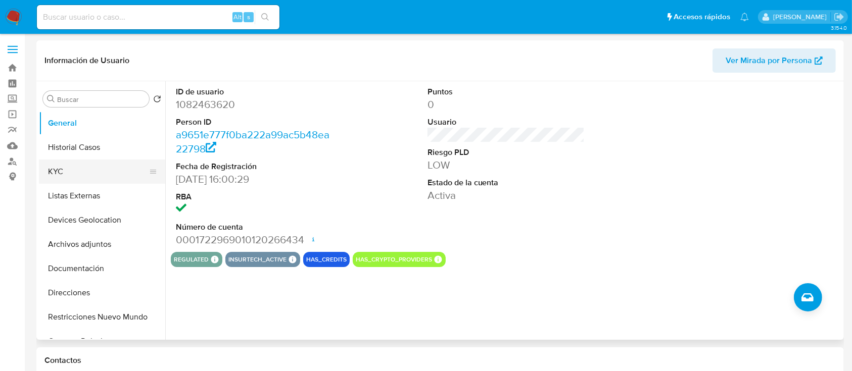
click at [79, 172] on button "KYC" at bounding box center [98, 172] width 118 height 24
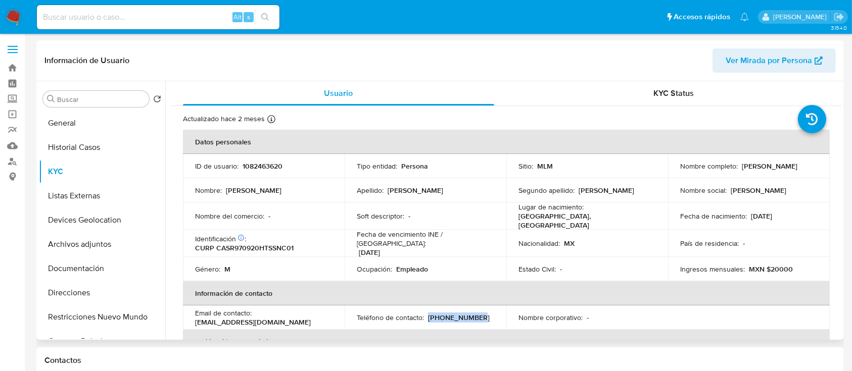
drag, startPoint x: 471, startPoint y: 309, endPoint x: 426, endPoint y: 314, distance: 45.2
click at [426, 314] on div "Teléfono de contacto : (833) 4118205" at bounding box center [425, 317] width 137 height 9
copy p "[PHONE_NUMBER]"
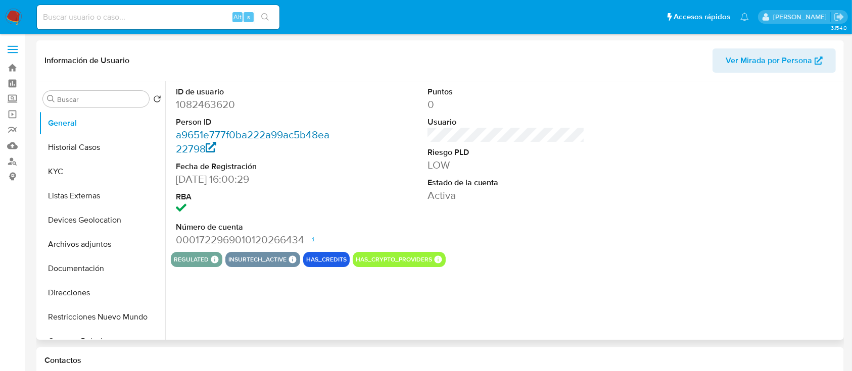
select select "10"
click at [80, 171] on button "KYC" at bounding box center [98, 172] width 118 height 24
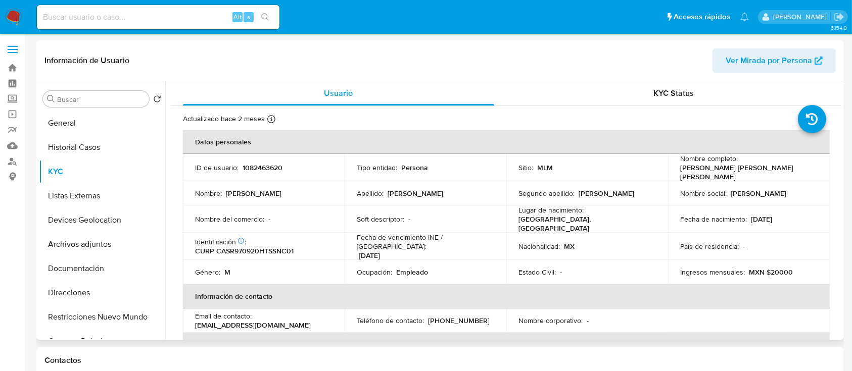
drag, startPoint x: 301, startPoint y: 317, endPoint x: 189, endPoint y: 318, distance: 112.2
click at [189, 318] on td "Email de contacto : [EMAIL_ADDRESS][DOMAIN_NAME]" at bounding box center [264, 321] width 162 height 24
copy p "[EMAIL_ADDRESS][DOMAIN_NAME]"
click at [85, 123] on button "General" at bounding box center [98, 123] width 118 height 24
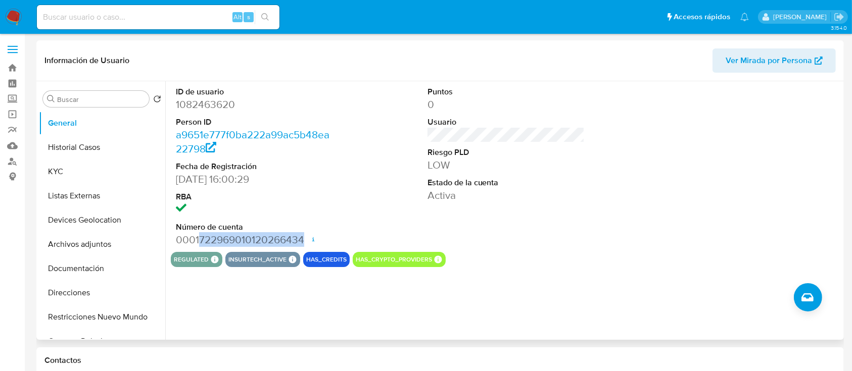
drag, startPoint x: 199, startPoint y: 241, endPoint x: 303, endPoint y: 243, distance: 103.6
click at [303, 243] on dd "0001722969010120266434 Fecha de apertura [DATE] 16:54 Estado ACTIVE" at bounding box center [255, 240] width 158 height 14
copy dd "722969010120266434"
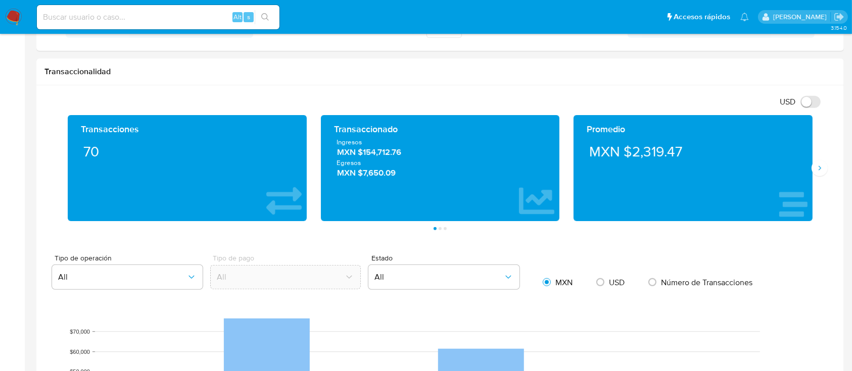
scroll to position [503, 0]
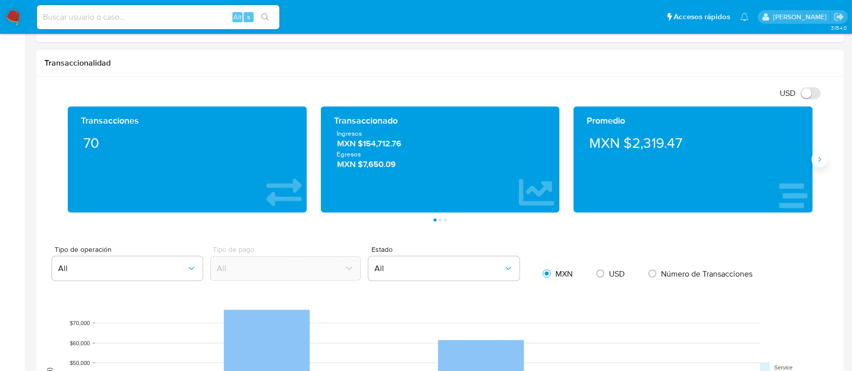
click at [819, 156] on icon "Siguiente" at bounding box center [820, 160] width 8 height 8
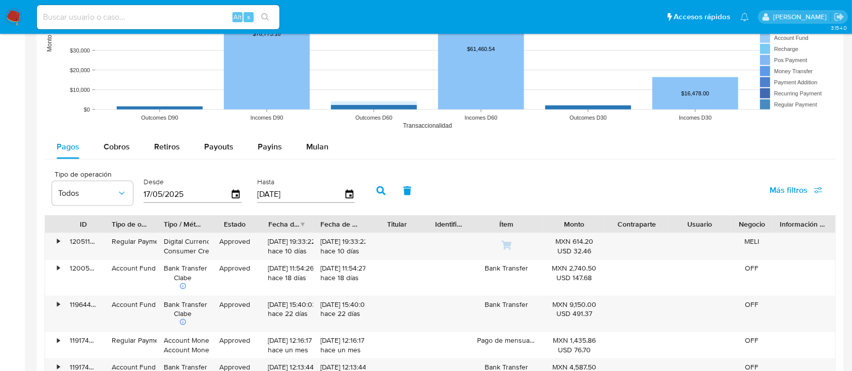
scroll to position [896, 0]
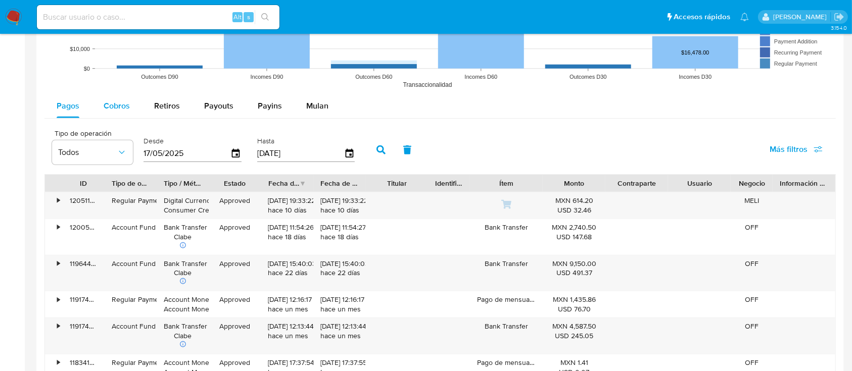
click at [109, 100] on span "Cobros" at bounding box center [117, 106] width 26 height 12
select select "10"
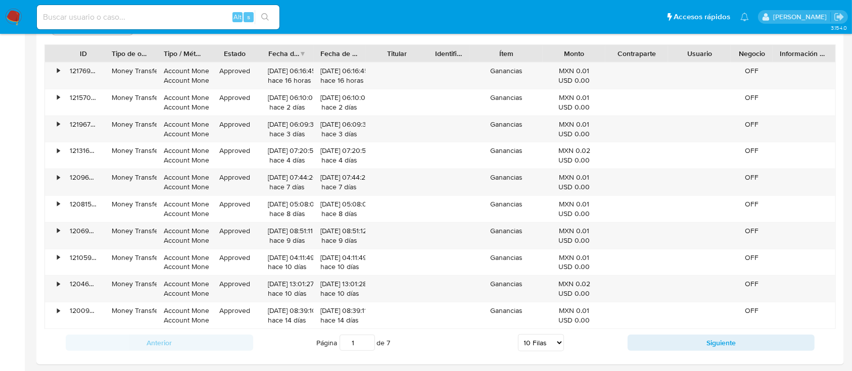
scroll to position [1022, 0]
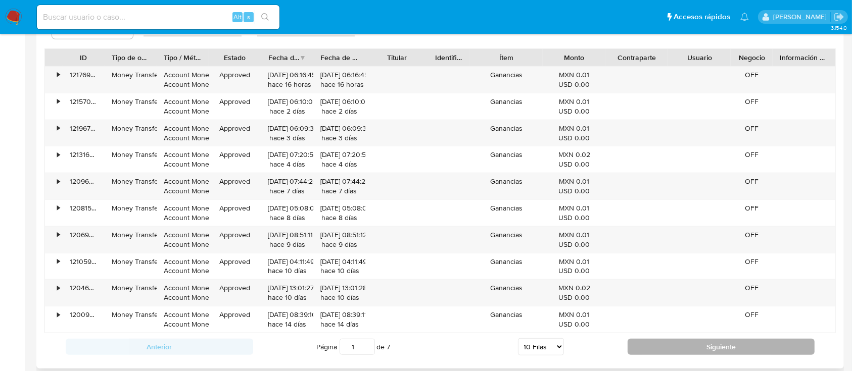
click at [663, 340] on button "Siguiente" at bounding box center [721, 347] width 187 height 16
type input "2"
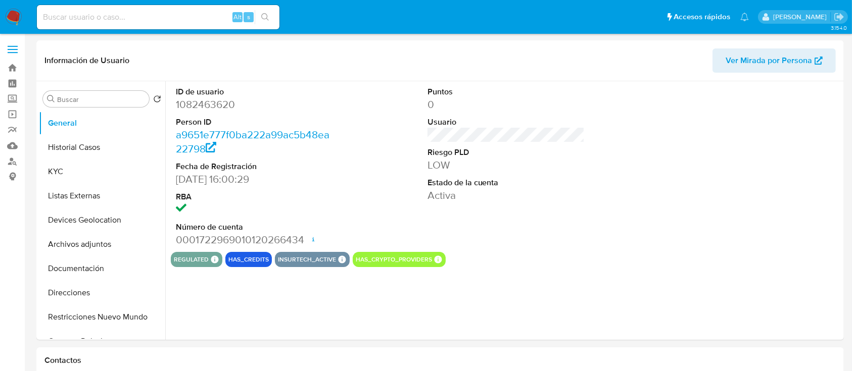
select select "10"
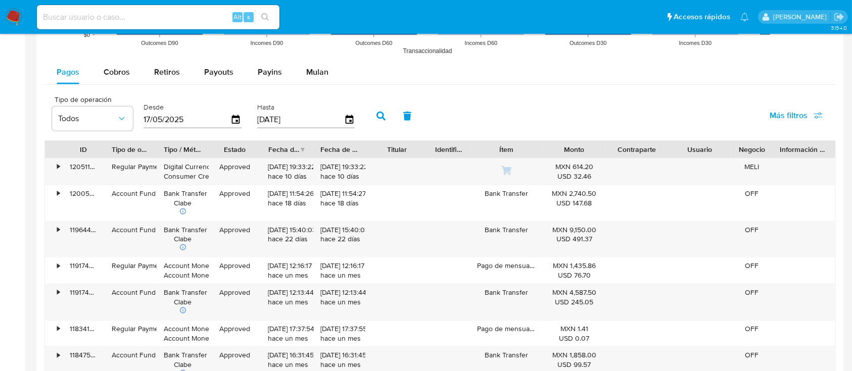
scroll to position [926, 0]
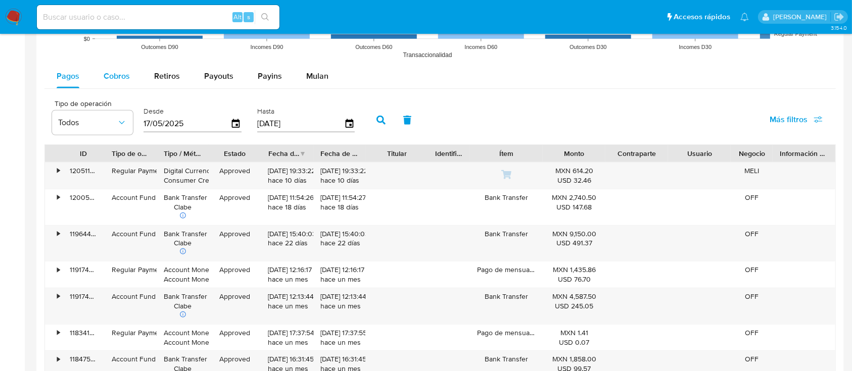
click at [113, 83] on div "Cobros" at bounding box center [117, 76] width 26 height 24
select select "10"
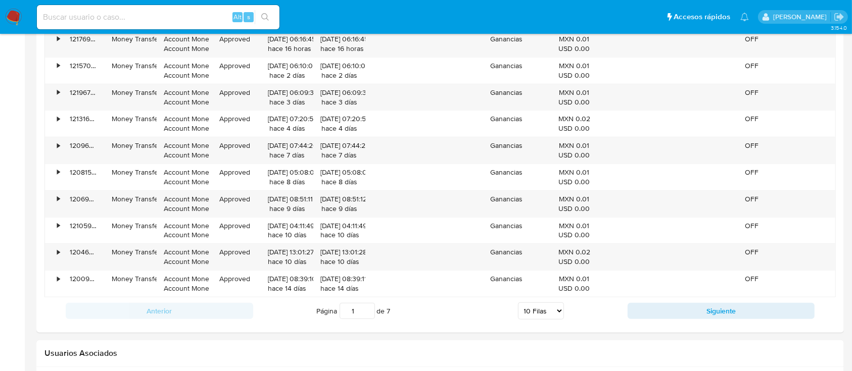
scroll to position [1050, 0]
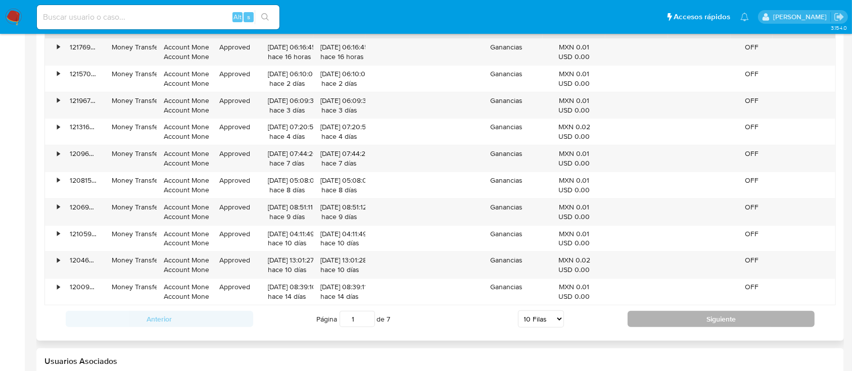
click at [743, 311] on button "Siguiente" at bounding box center [721, 319] width 187 height 16
type input "2"
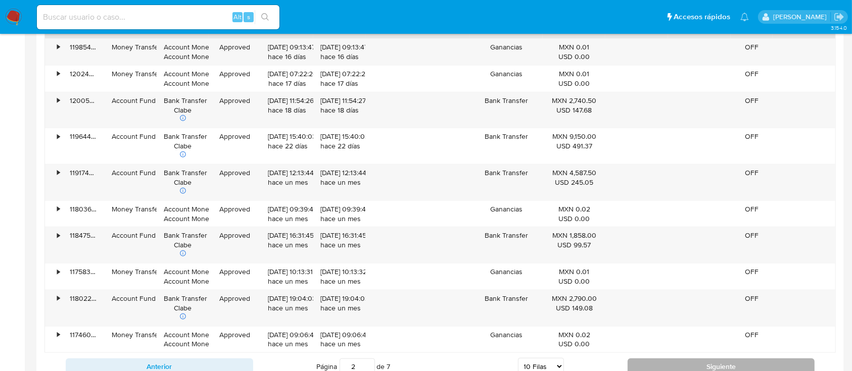
click at [742, 311] on div "OFF" at bounding box center [752, 309] width 42 height 36
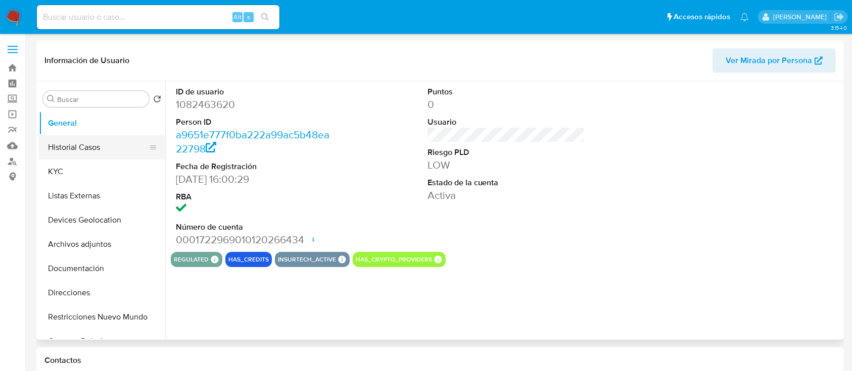
select select "10"
click at [110, 149] on button "Historial Casos" at bounding box center [98, 147] width 118 height 24
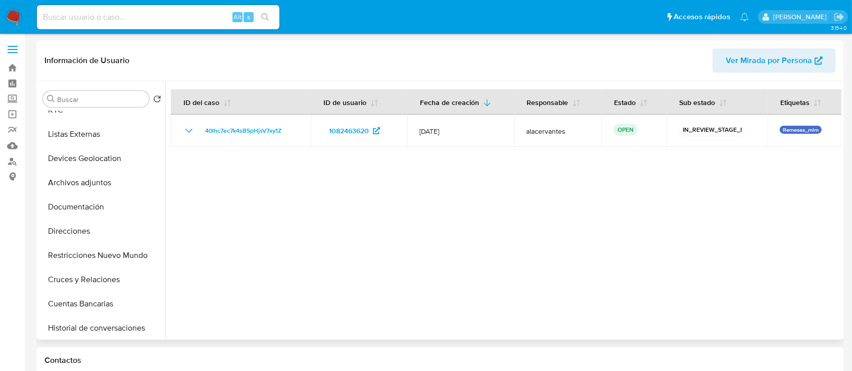
scroll to position [64, 0]
click at [97, 159] on button "Devices Geolocation" at bounding box center [98, 156] width 118 height 24
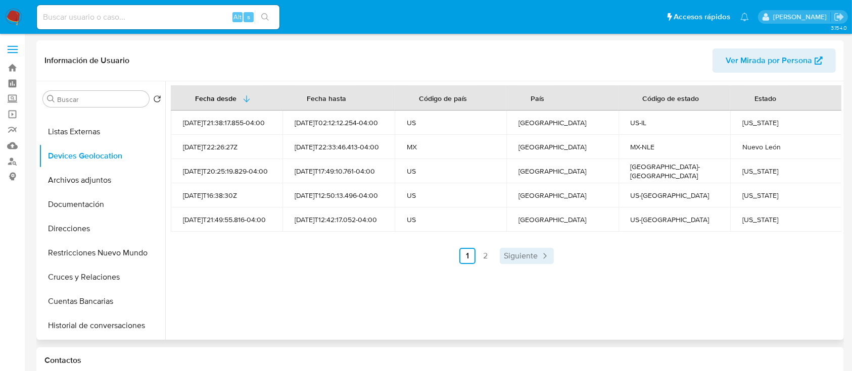
click at [533, 255] on span "Siguiente" at bounding box center [521, 256] width 34 height 8
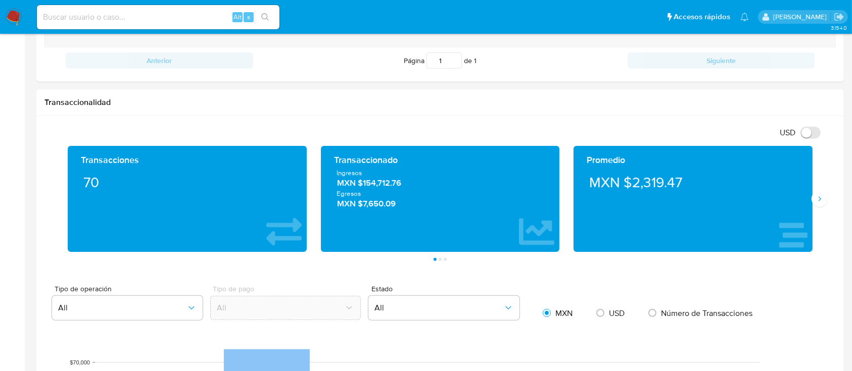
scroll to position [514, 0]
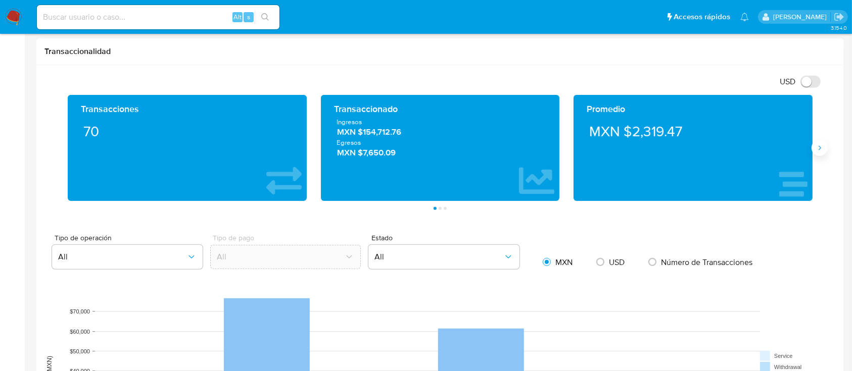
click at [820, 148] on icon "Siguiente" at bounding box center [820, 148] width 8 height 8
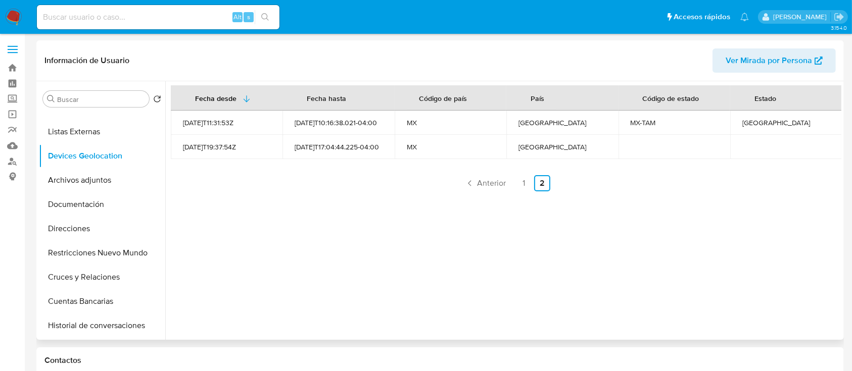
scroll to position [0, 0]
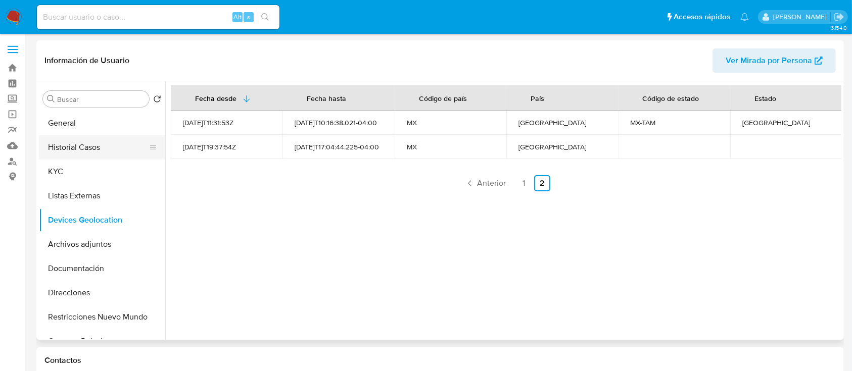
click at [93, 140] on button "Historial Casos" at bounding box center [98, 147] width 118 height 24
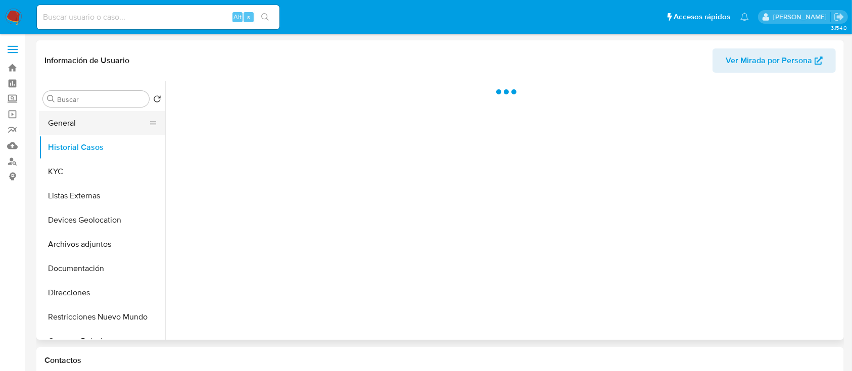
click at [99, 131] on button "General" at bounding box center [98, 123] width 118 height 24
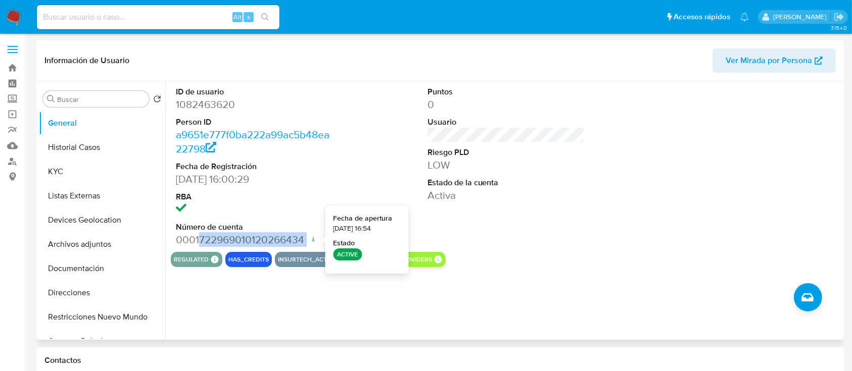
drag, startPoint x: 199, startPoint y: 241, endPoint x: 310, endPoint y: 244, distance: 111.7
click at [310, 244] on dd "0001722969010120266434 Fecha de apertura [DATE] 16:54 Estado ACTIVE" at bounding box center [255, 240] width 158 height 14
copy dd "722969010120266434"
drag, startPoint x: 310, startPoint y: 244, endPoint x: 0, endPoint y: 312, distance: 317.7
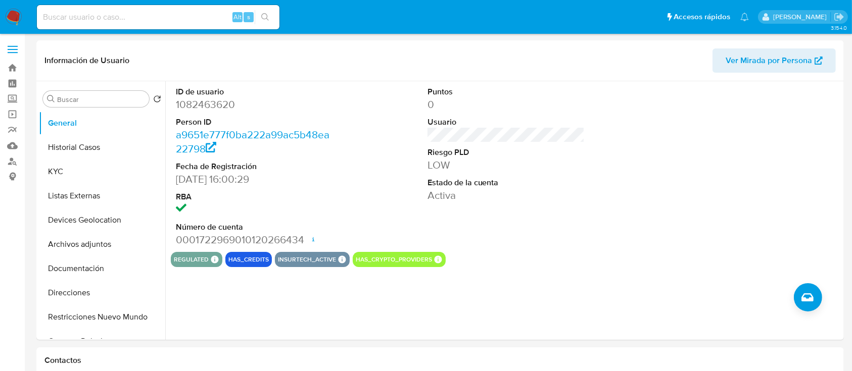
drag, startPoint x: 0, startPoint y: 312, endPoint x: 0, endPoint y: 321, distance: 9.1
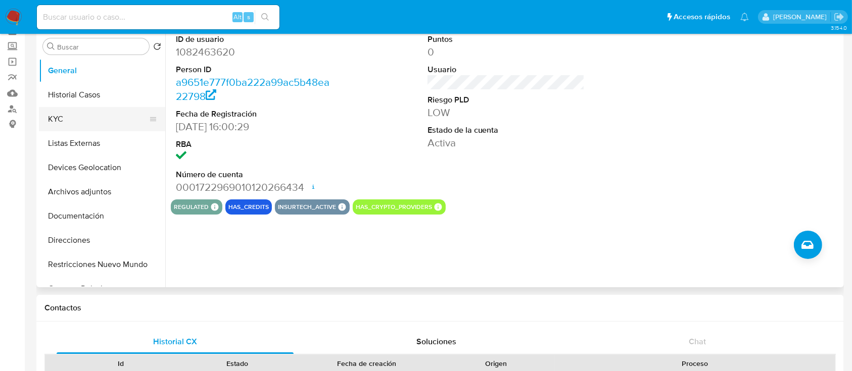
click at [86, 113] on button "KYC" at bounding box center [98, 119] width 118 height 24
